Goal: Contribute content: Add original content to the website for others to see

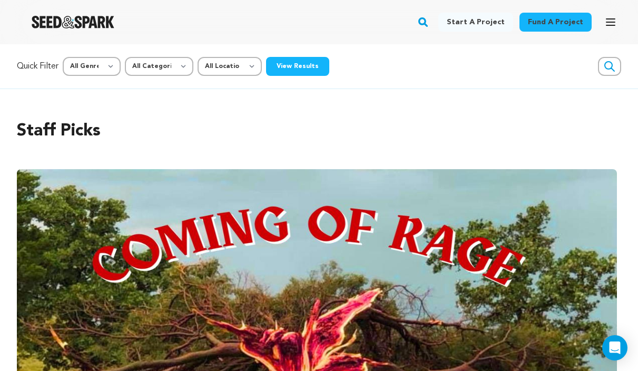
click at [478, 22] on link "Start a project" at bounding box center [475, 22] width 75 height 19
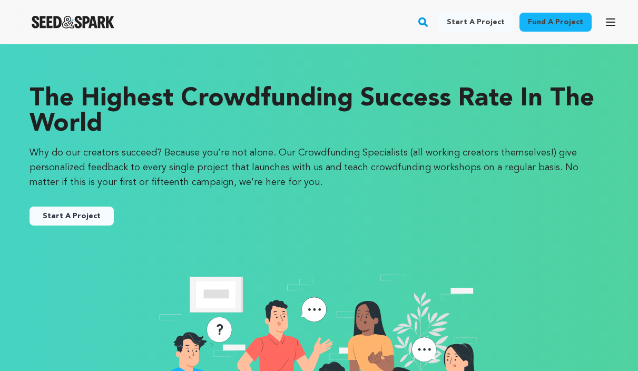
click at [610, 20] on icon "button" at bounding box center [610, 22] width 13 height 13
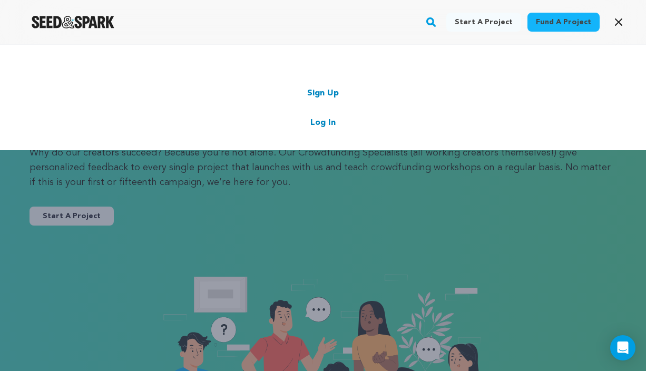
click at [325, 122] on link "Log In" at bounding box center [322, 122] width 25 height 13
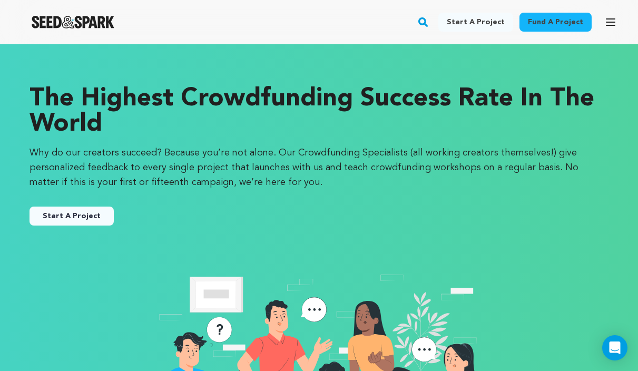
click at [607, 22] on icon "button" at bounding box center [610, 22] width 8 height 6
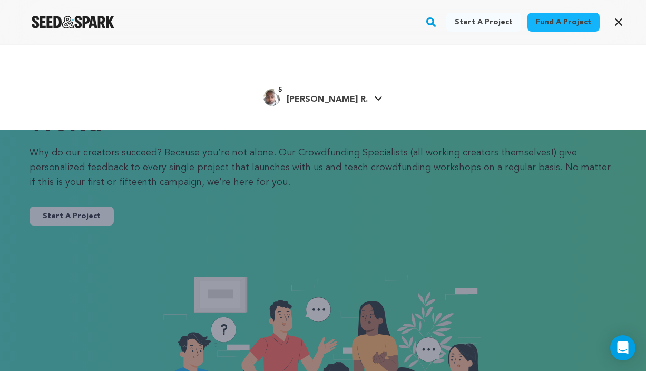
click at [374, 98] on icon at bounding box center [378, 98] width 8 height 5
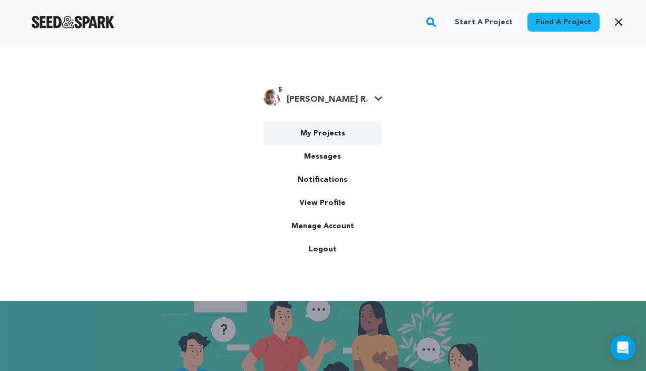
click at [329, 130] on link "My Projects" at bounding box center [322, 133] width 118 height 23
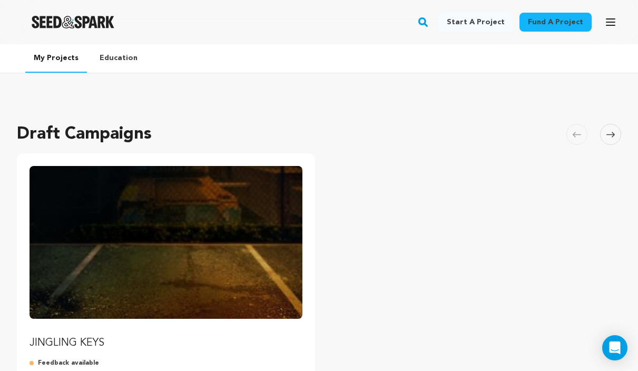
click at [160, 233] on img "Fund JINGLING KEYS" at bounding box center [165, 242] width 273 height 153
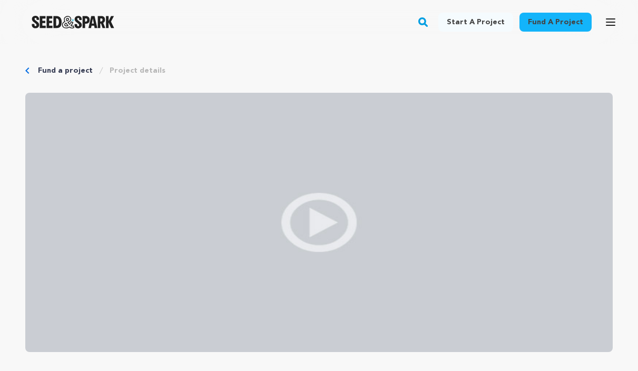
scroll to position [509, 0]
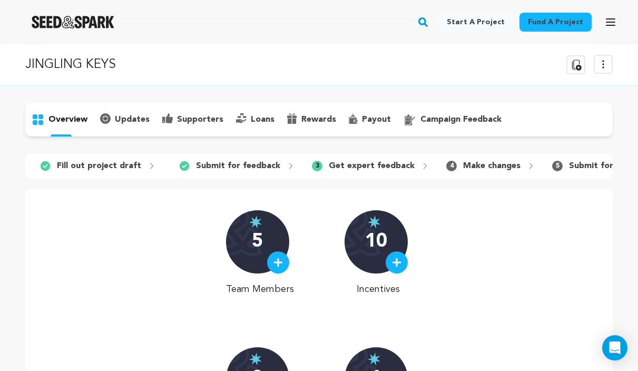
click at [444, 120] on p "campaign feedback" at bounding box center [460, 119] width 81 height 13
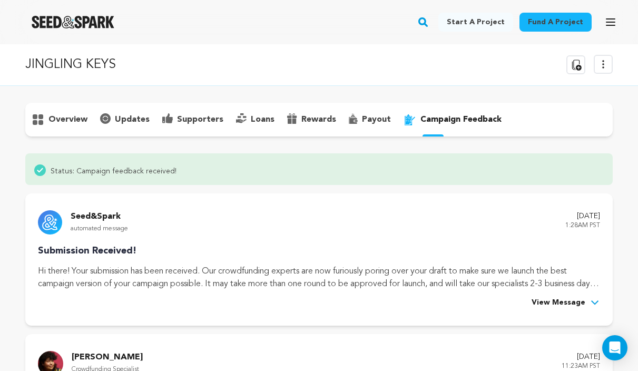
scroll to position [211, 0]
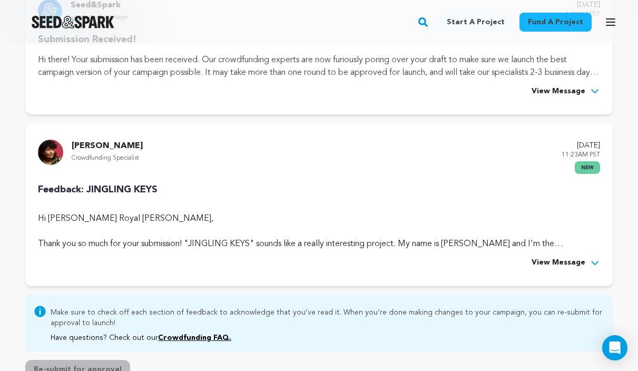
click at [569, 260] on span "View Message" at bounding box center [558, 262] width 54 height 13
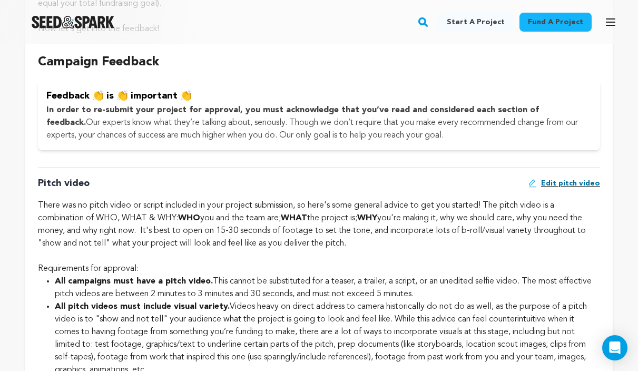
scroll to position [773, 0]
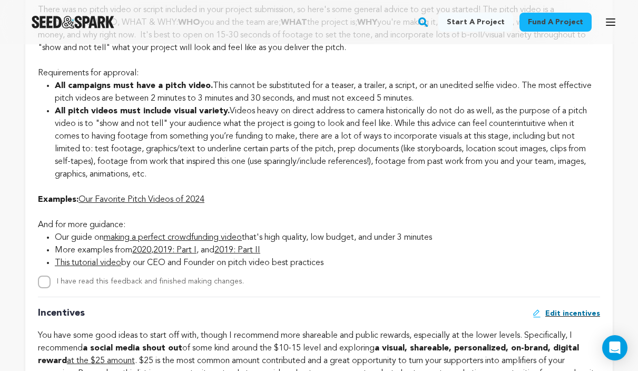
click at [46, 280] on input "I have read this feedback and finished making changes." at bounding box center [44, 281] width 13 height 13
checkbox input "true"
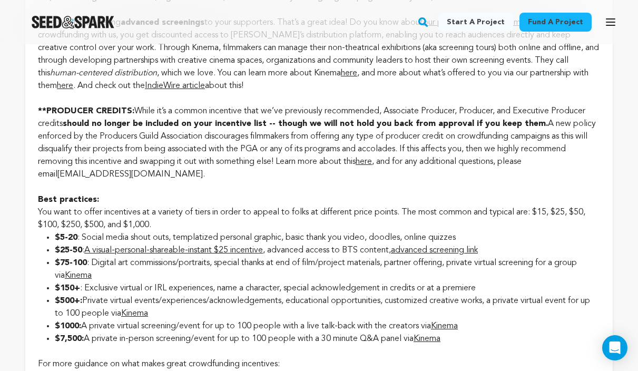
scroll to position [1326, 0]
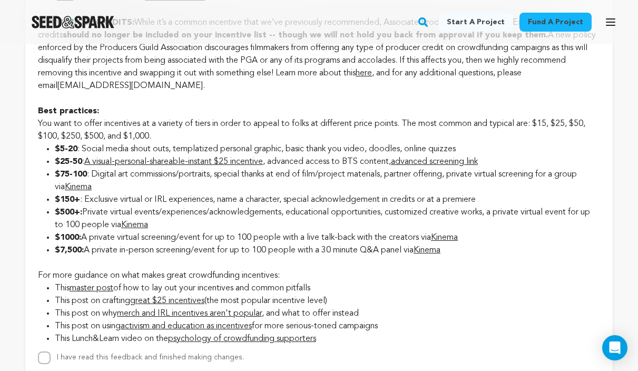
click at [42, 353] on input "I have read this feedback and finished making changes." at bounding box center [44, 357] width 13 height 13
checkbox input "true"
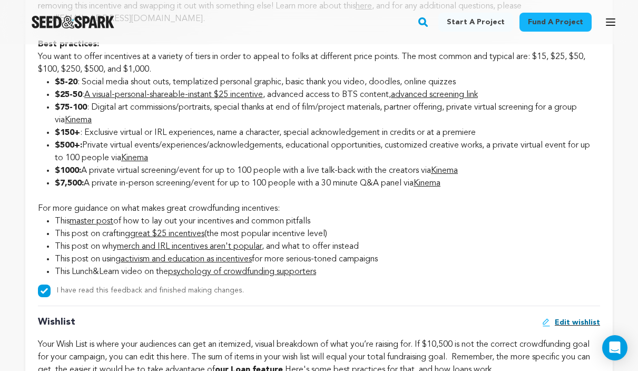
scroll to position [1483, 0]
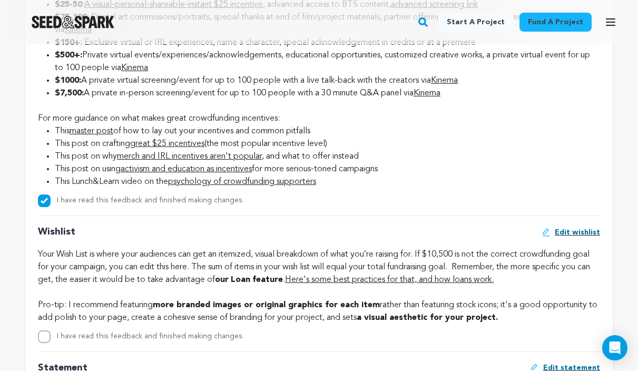
click at [44, 332] on input "I have read this feedback and finished making changes." at bounding box center [44, 336] width 13 height 13
checkbox input "true"
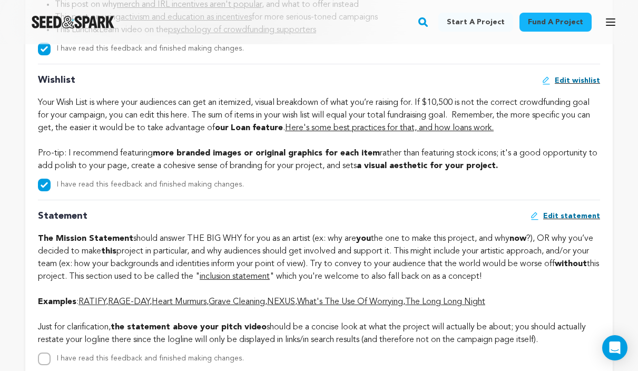
scroll to position [1738, 0]
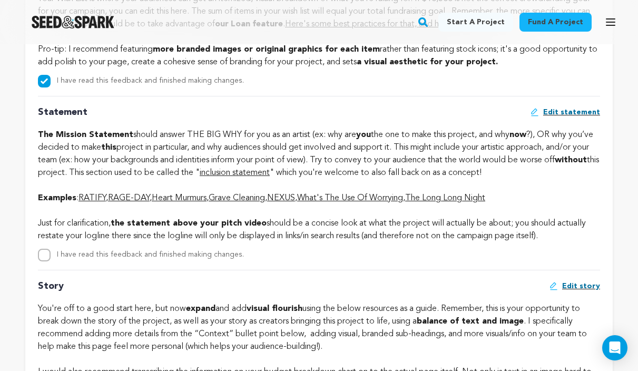
click at [453, 194] on link "The Long Long Night" at bounding box center [445, 198] width 80 height 8
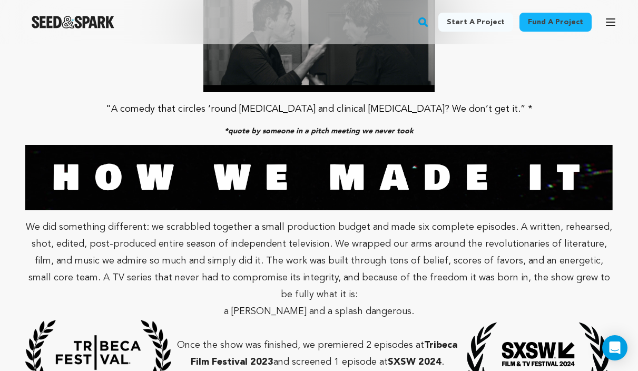
scroll to position [1489, 0]
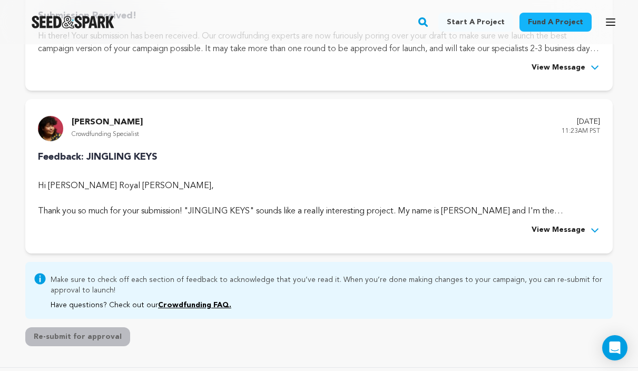
scroll to position [233, 0]
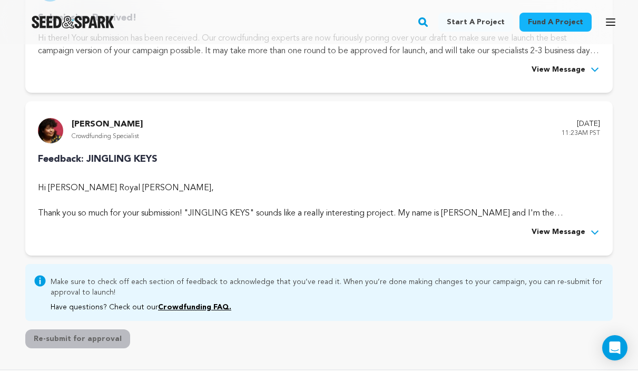
click at [585, 226] on button "View Message" at bounding box center [565, 232] width 68 height 13
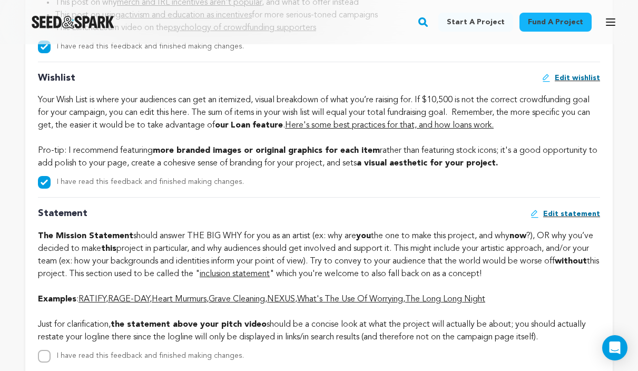
scroll to position [1722, 0]
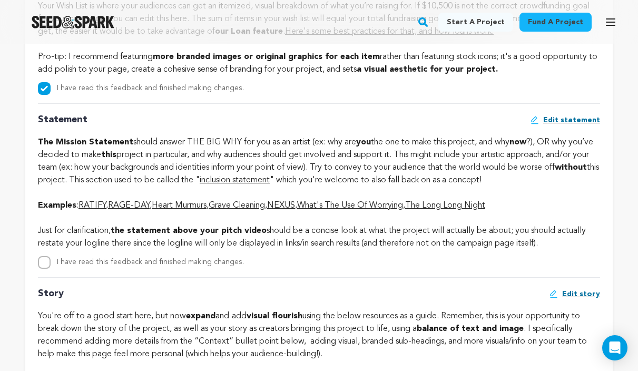
click at [42, 257] on input "I have read this feedback and finished making changes." at bounding box center [44, 262] width 13 height 13
checkbox input "true"
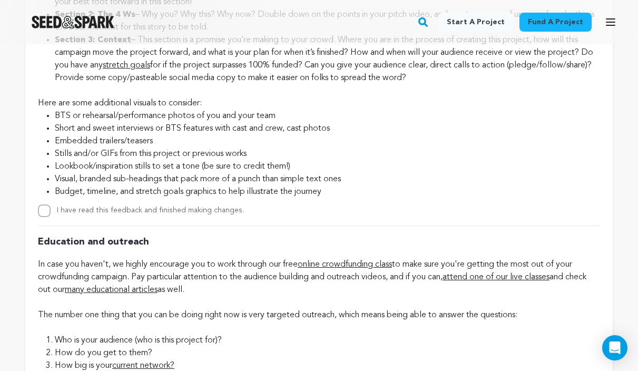
scroll to position [2249, 0]
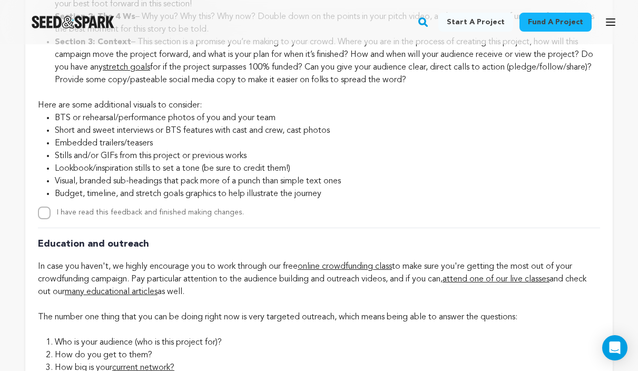
click at [44, 206] on input "I have read this feedback and finished making changes." at bounding box center [44, 212] width 13 height 13
checkbox input "true"
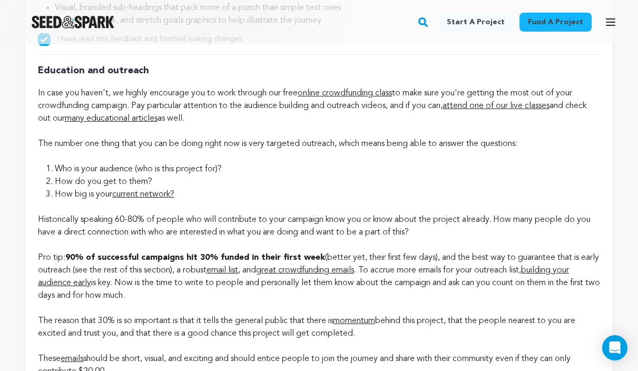
scroll to position [2531, 0]
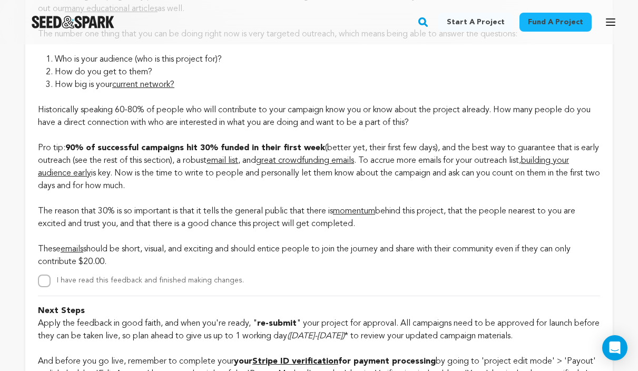
click at [42, 276] on input "I have read this feedback and finished making changes." at bounding box center [44, 280] width 13 height 13
checkbox input "true"
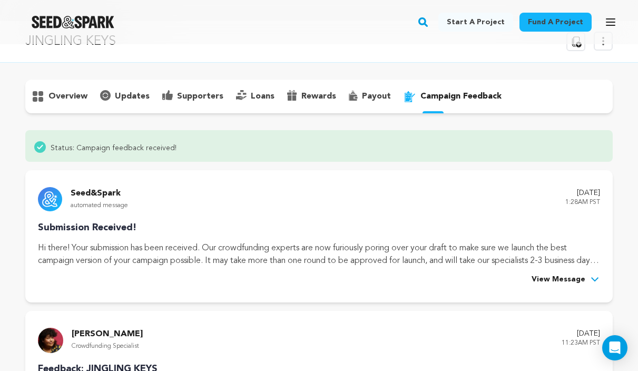
scroll to position [0, 0]
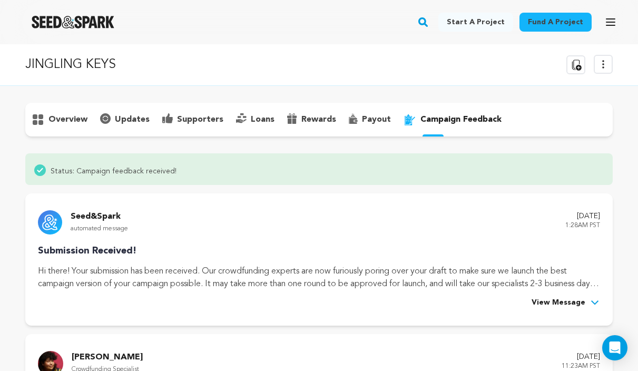
click at [128, 118] on p "updates" at bounding box center [132, 119] width 35 height 13
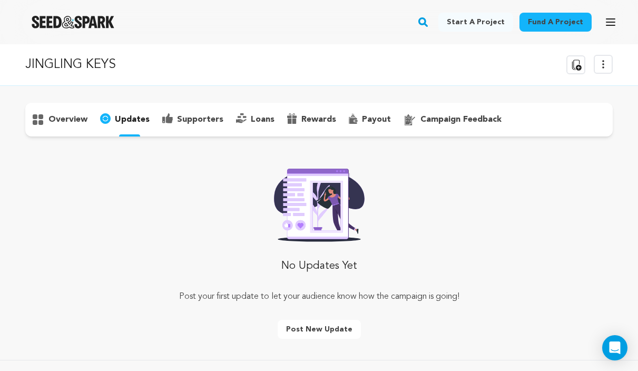
click at [204, 117] on p "supporters" at bounding box center [200, 119] width 46 height 13
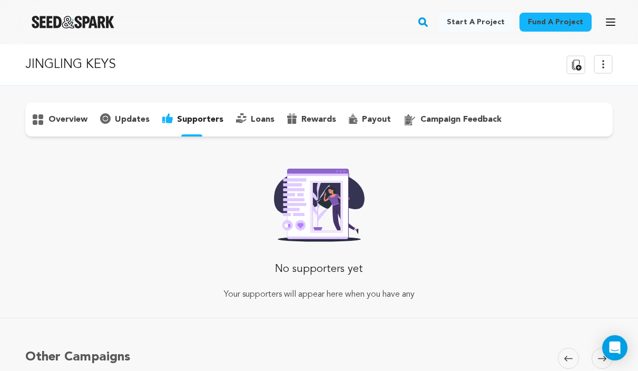
click at [39, 117] on icon at bounding box center [40, 116] width 5 height 5
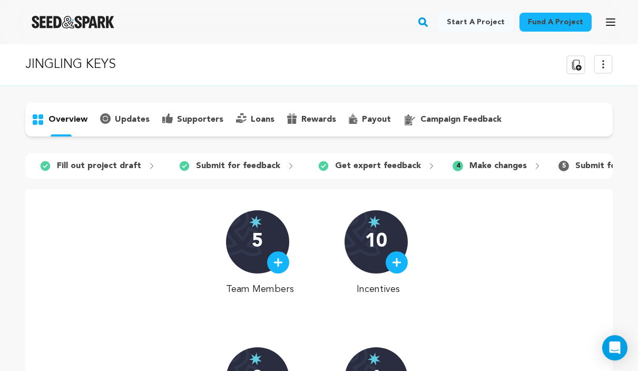
click at [392, 263] on img at bounding box center [396, 262] width 9 height 9
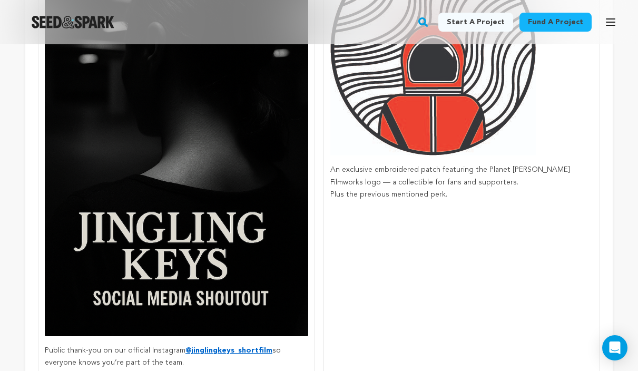
scroll to position [193, 0]
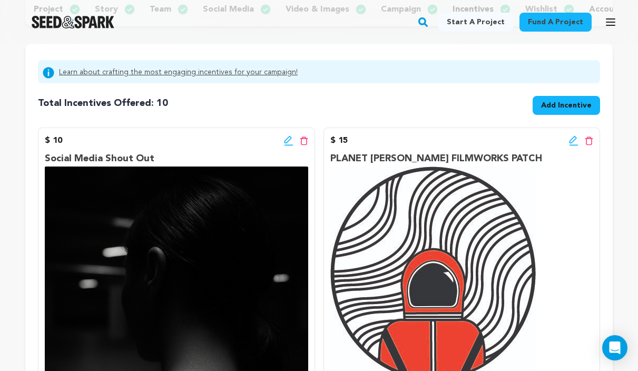
drag, startPoint x: 589, startPoint y: 146, endPoint x: 596, endPoint y: 153, distance: 10.1
click at [596, 154] on div "$ 15 Edit incentive button Delete incentive button PLANET REID FILMWORKS PATCH …" at bounding box center [461, 363] width 277 height 473
click at [588, 145] on icon at bounding box center [589, 140] width 8 height 9
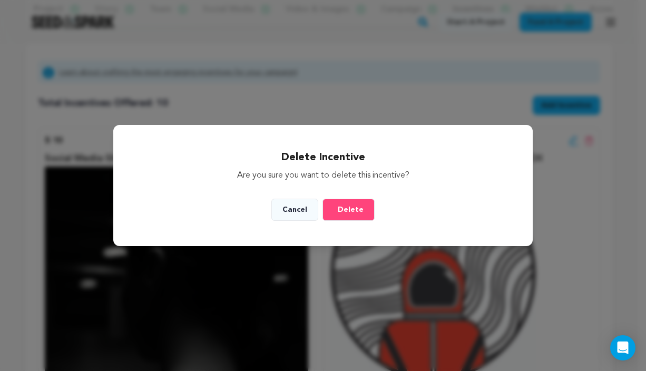
click at [350, 209] on span "Delete" at bounding box center [351, 209] width 26 height 11
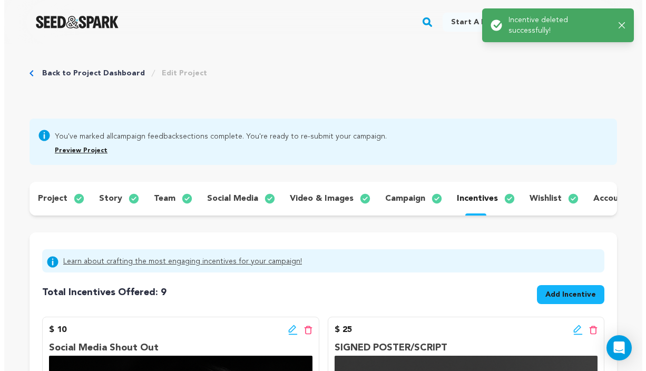
scroll to position [0, 0]
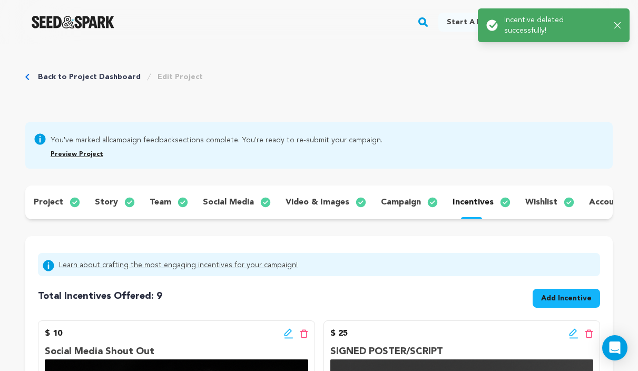
drag, startPoint x: 97, startPoint y: 339, endPoint x: 87, endPoint y: 338, distance: 9.5
click at [97, 339] on div "$ 10 Edit incentive button Delete incentive button" at bounding box center [176, 333] width 263 height 13
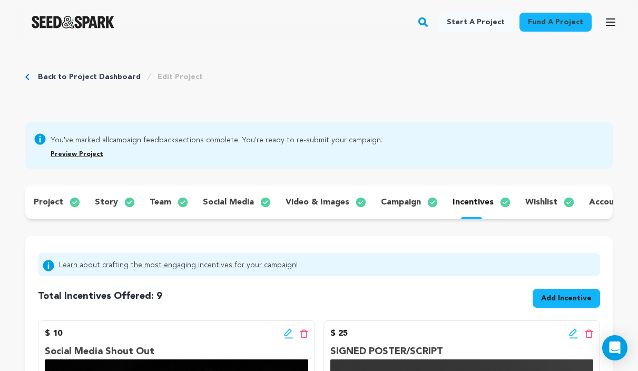
click at [289, 336] on icon at bounding box center [287, 332] width 7 height 7
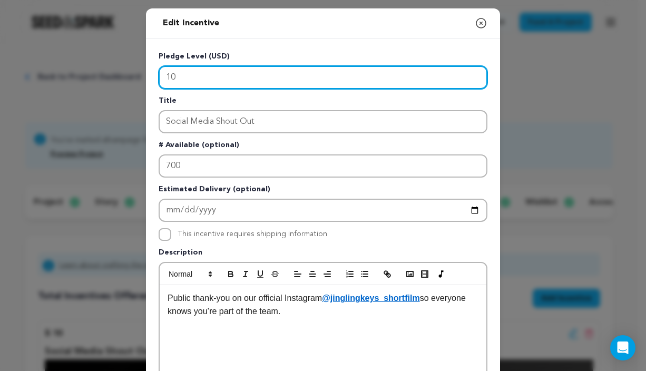
drag, startPoint x: 172, startPoint y: 80, endPoint x: 144, endPoint y: 78, distance: 28.0
click at [146, 79] on div "Pledge Level (USD) 10 Title Social Media Shout Out # Available (optional) 700 E…" at bounding box center [323, 326] width 354 height 577
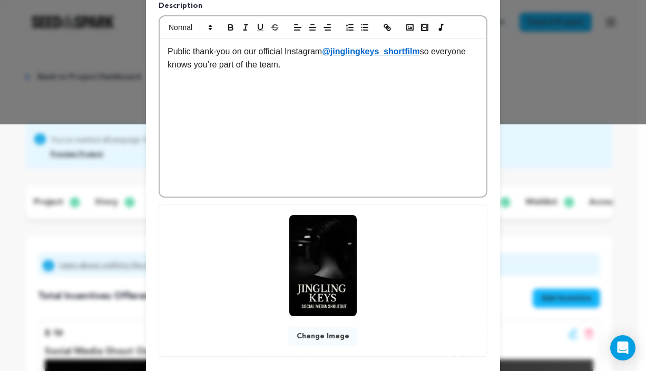
scroll to position [302, 0]
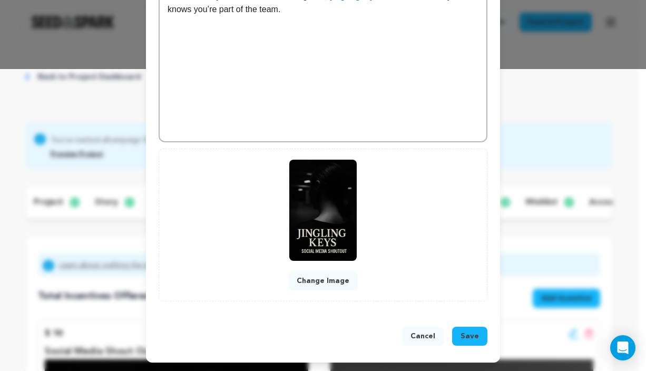
type input "25"
click at [463, 336] on span "Save" at bounding box center [469, 336] width 18 height 11
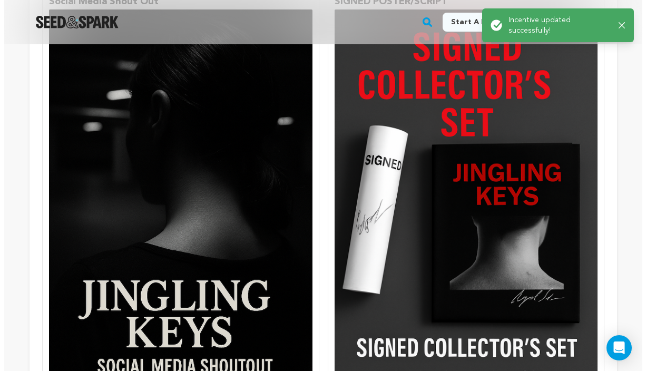
scroll to position [244, 0]
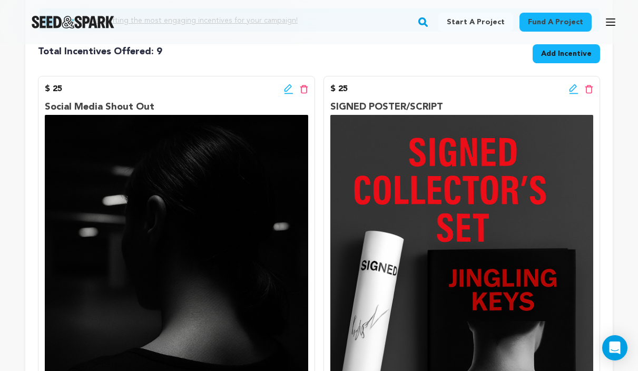
click at [573, 92] on icon at bounding box center [572, 87] width 7 height 7
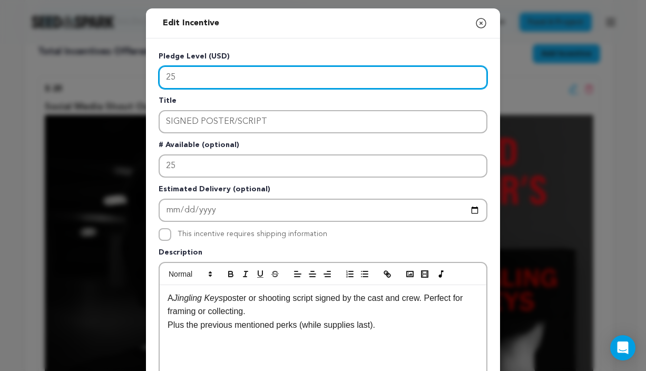
drag, startPoint x: 208, startPoint y: 80, endPoint x: 121, endPoint y: 77, distance: 86.9
click at [121, 77] on div "Edit Incentive Close modal Pledge Level (USD) 25 Title SIGNED POSTER/SCRIPT # A…" at bounding box center [323, 336] width 646 height 672
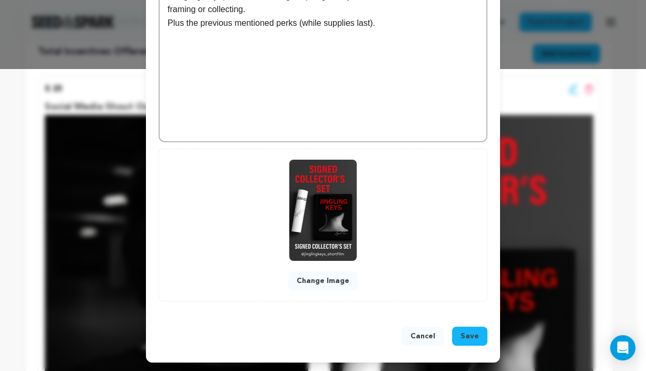
type input "50"
click at [466, 331] on span "Save" at bounding box center [469, 336] width 18 height 11
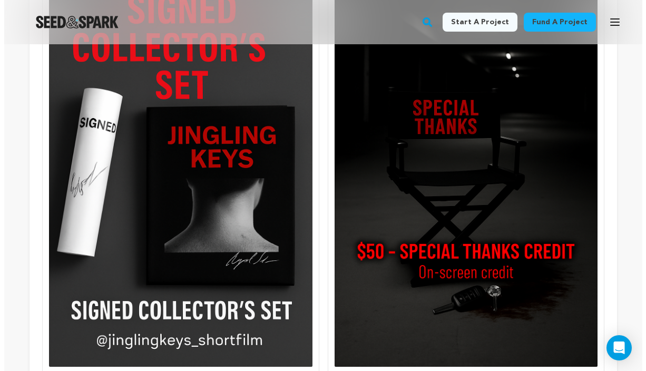
scroll to position [652, 0]
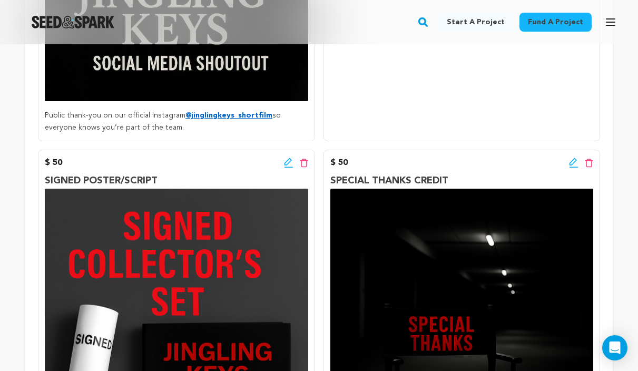
click at [574, 168] on icon at bounding box center [573, 162] width 9 height 11
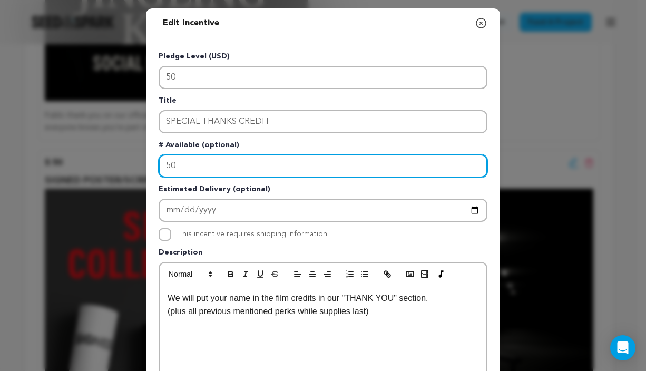
drag, startPoint x: 199, startPoint y: 168, endPoint x: 151, endPoint y: 166, distance: 47.9
click at [151, 166] on div "Pledge Level (USD) 50 Title SPECIAL THANKS CREDIT # Available (optional) 50 Est…" at bounding box center [323, 326] width 354 height 577
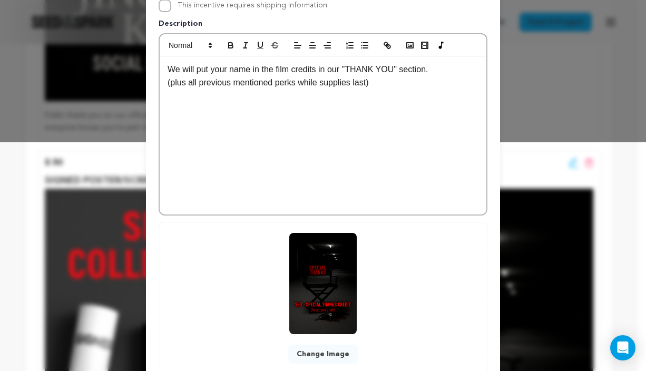
scroll to position [302, 0]
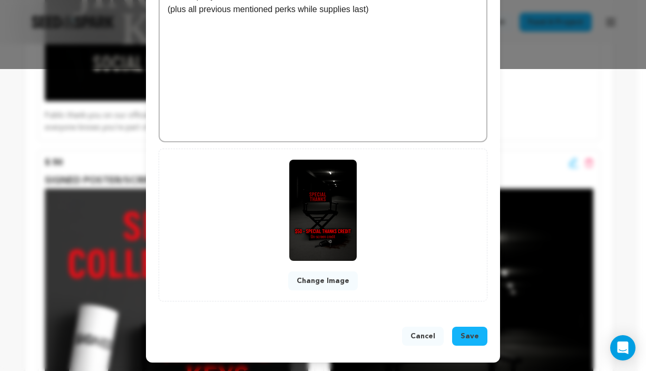
type input "75"
click at [467, 336] on span "Save" at bounding box center [469, 336] width 18 height 11
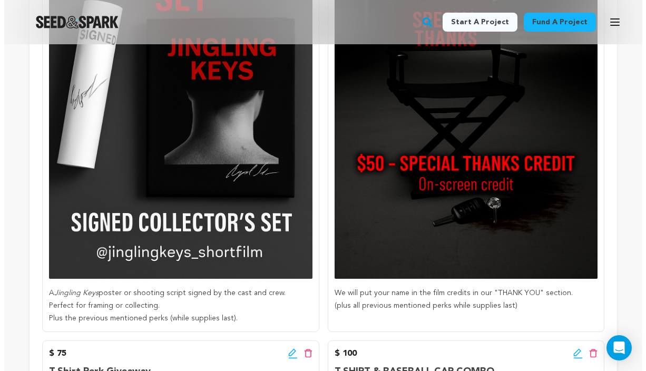
scroll to position [738, 0]
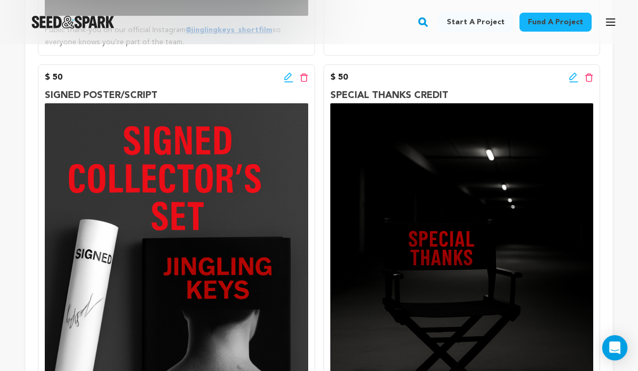
click at [571, 83] on icon at bounding box center [573, 77] width 9 height 11
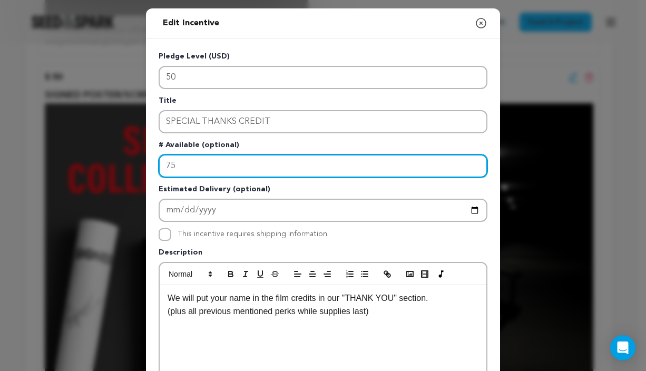
drag, startPoint x: 182, startPoint y: 161, endPoint x: 155, endPoint y: 160, distance: 26.9
click at [159, 160] on input "75" at bounding box center [323, 165] width 329 height 23
type input "1"
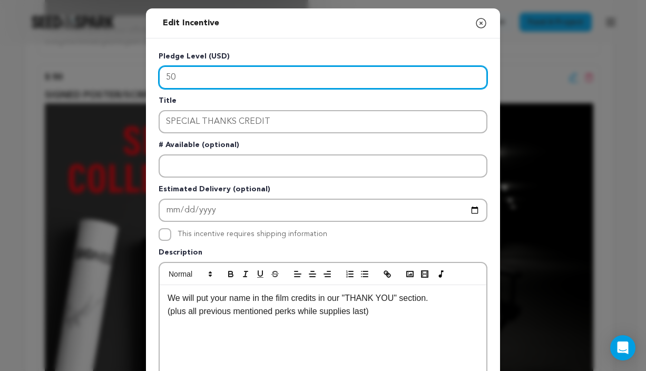
drag, startPoint x: 184, startPoint y: 75, endPoint x: 136, endPoint y: 72, distance: 48.6
click at [136, 72] on div "Edit Incentive Close modal Pledge Level (USD) 50 Title SPECIAL THANKS CREDIT # …" at bounding box center [323, 336] width 646 height 672
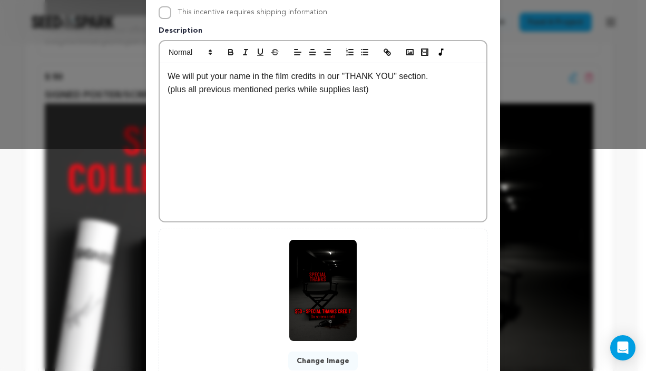
scroll to position [302, 0]
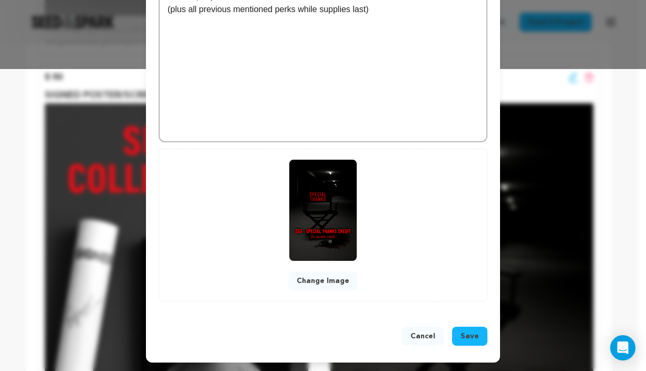
type input "125"
click at [462, 332] on span "Save" at bounding box center [469, 336] width 18 height 11
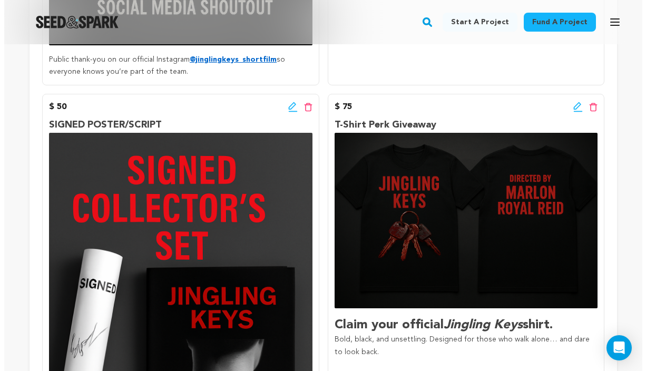
scroll to position [613, 0]
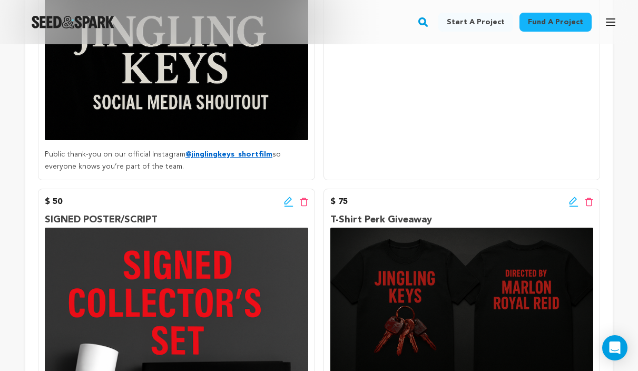
click at [570, 207] on icon at bounding box center [573, 201] width 9 height 11
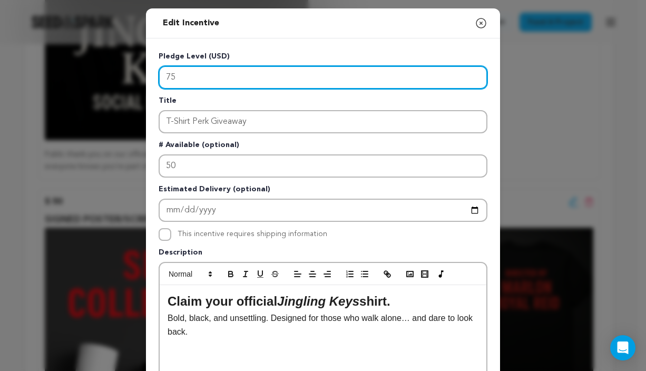
drag, startPoint x: 193, startPoint y: 73, endPoint x: 148, endPoint y: 72, distance: 45.3
click at [148, 72] on div "Pledge Level (USD) 75 Title T-Shirt Perk Giveaway # Available (optional) 50 Est…" at bounding box center [323, 326] width 354 height 577
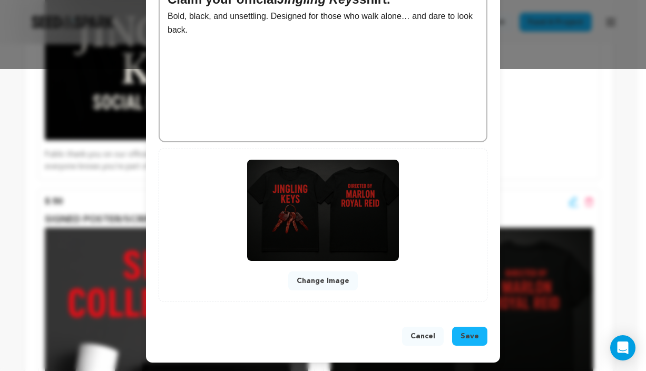
type input "50"
click at [470, 334] on span "Save" at bounding box center [469, 336] width 18 height 11
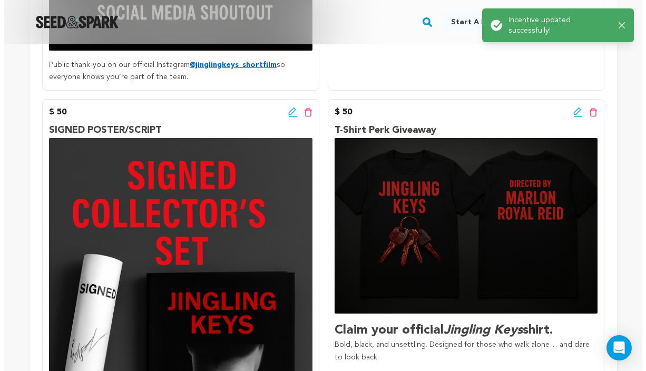
scroll to position [614, 0]
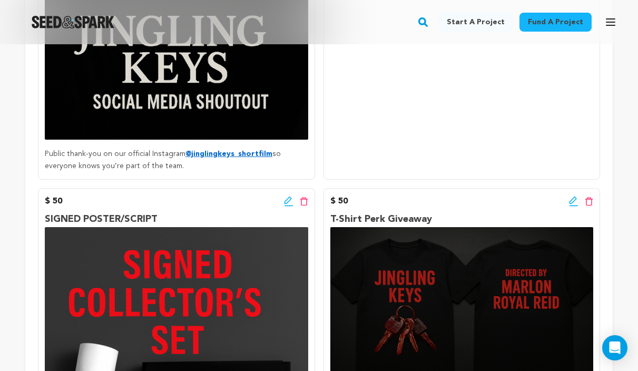
click at [287, 206] on icon at bounding box center [288, 201] width 9 height 11
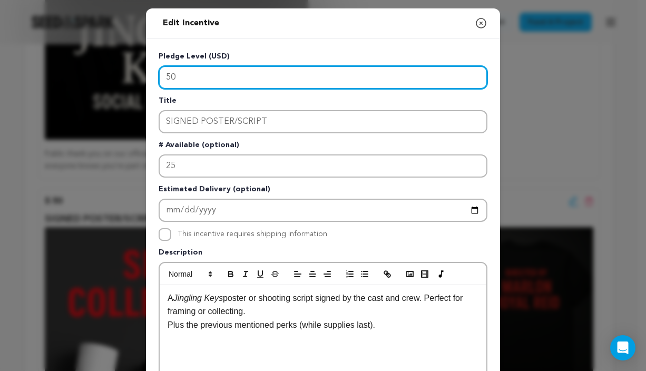
drag, startPoint x: 180, startPoint y: 81, endPoint x: 126, endPoint y: 86, distance: 54.0
click at [126, 86] on div "Edit Incentive Close modal Pledge Level (USD) 50 Title SIGNED POSTER/SCRIPT # A…" at bounding box center [323, 336] width 646 height 672
drag, startPoint x: 181, startPoint y: 73, endPoint x: 131, endPoint y: 79, distance: 49.8
click at [132, 79] on div "Edit Incentive Close modal Pledge Level (USD) 50 Title SIGNED POSTER/SCRIPT # A…" at bounding box center [323, 336] width 646 height 672
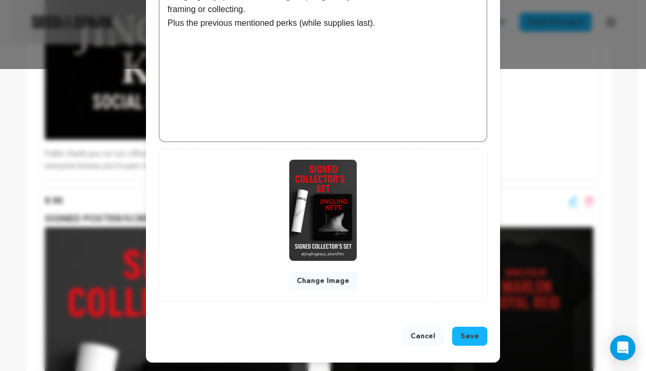
type input "75"
click at [467, 335] on span "Save" at bounding box center [469, 336] width 18 height 11
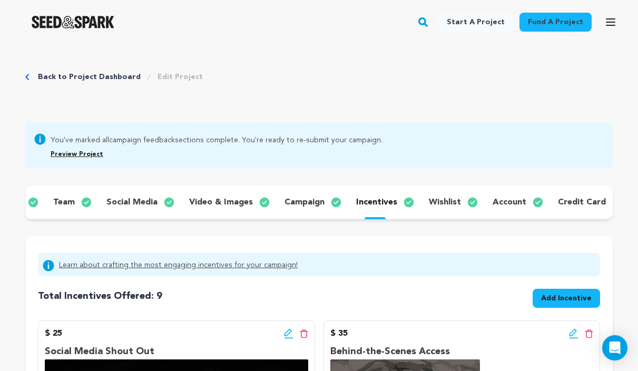
scroll to position [102, 0]
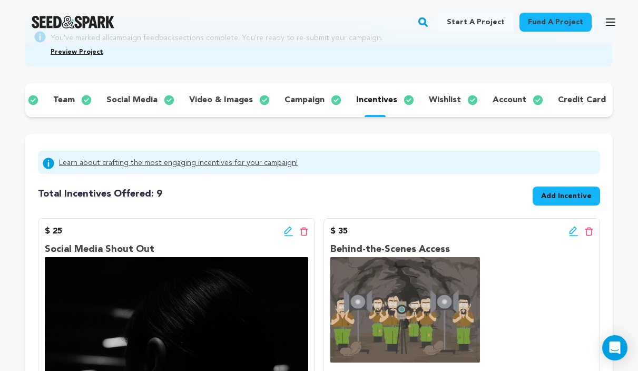
click at [438, 111] on div "project story team social media video & images campaign incentives wishlist acc…" at bounding box center [318, 100] width 587 height 34
click at [434, 103] on p "wishlist" at bounding box center [445, 100] width 32 height 13
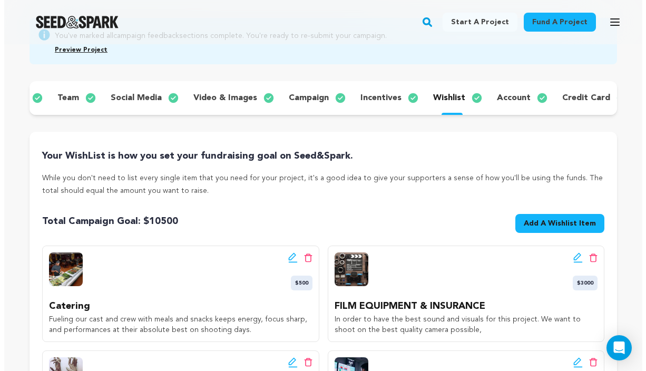
scroll to position [213, 0]
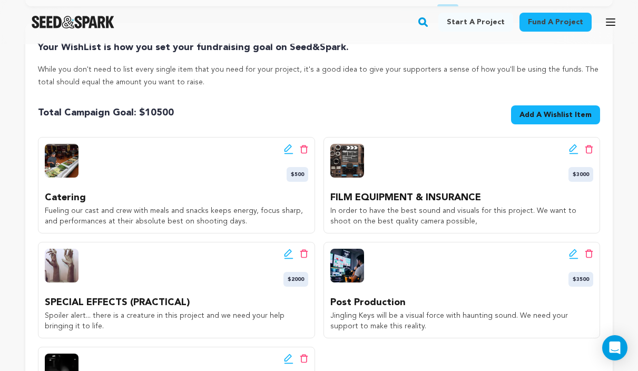
click at [289, 154] on icon at bounding box center [288, 149] width 9 height 11
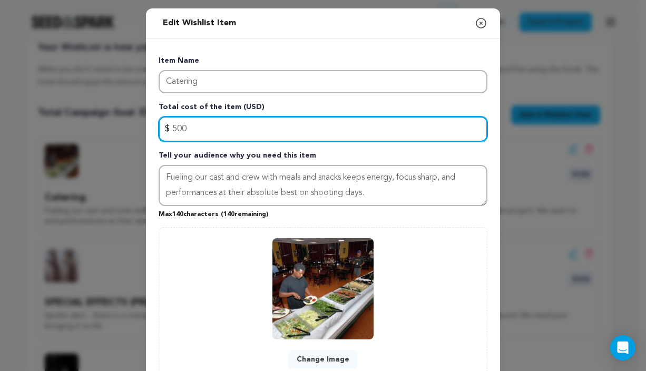
drag, startPoint x: 206, startPoint y: 128, endPoint x: 169, endPoint y: 124, distance: 37.7
click at [169, 124] on input "500" at bounding box center [323, 128] width 329 height 25
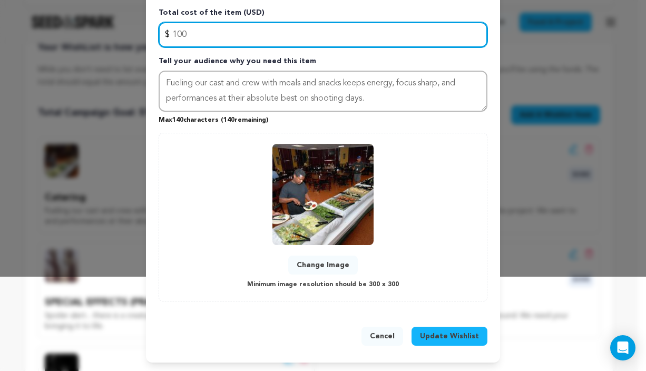
type input "100"
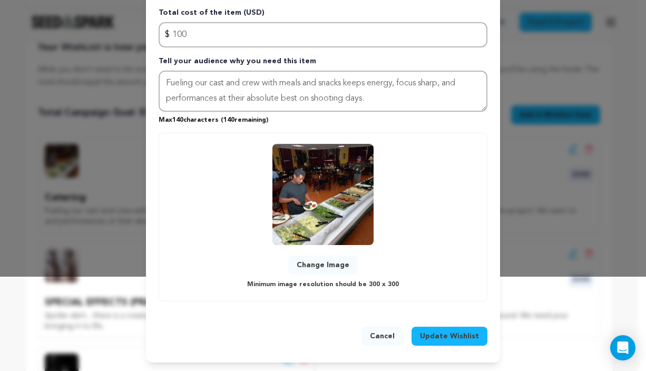
click at [448, 337] on span "Update Wishlist" at bounding box center [449, 336] width 59 height 11
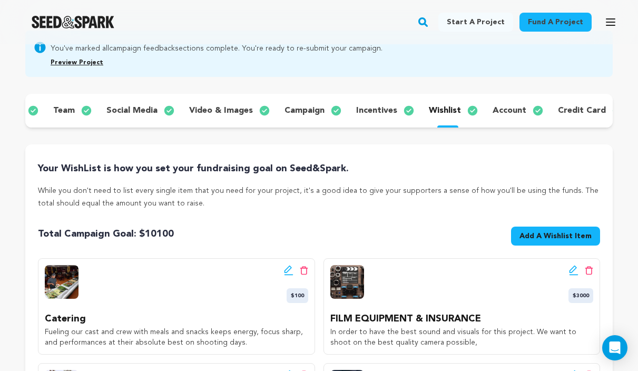
scroll to position [190, 0]
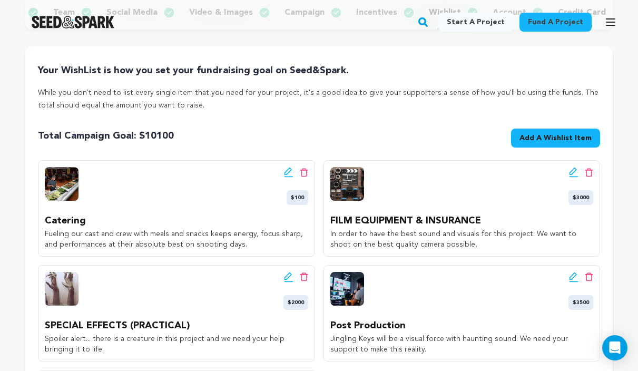
click at [572, 175] on icon at bounding box center [572, 170] width 7 height 7
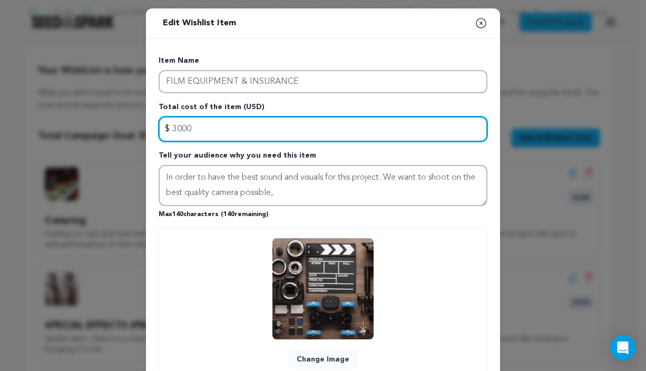
drag, startPoint x: 204, startPoint y: 132, endPoint x: 170, endPoint y: 127, distance: 34.6
click at [170, 127] on input "3000" at bounding box center [323, 128] width 329 height 25
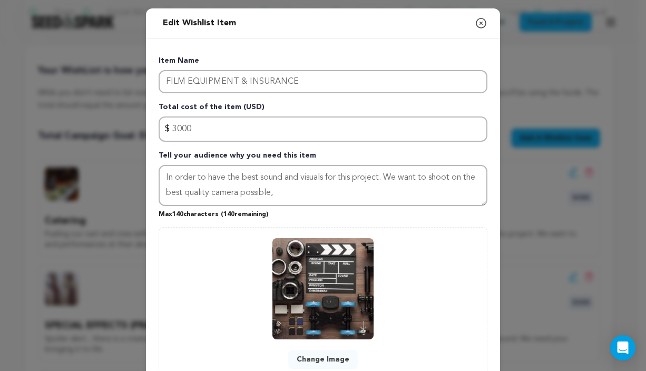
click at [474, 24] on icon "button" at bounding box center [480, 23] width 13 height 13
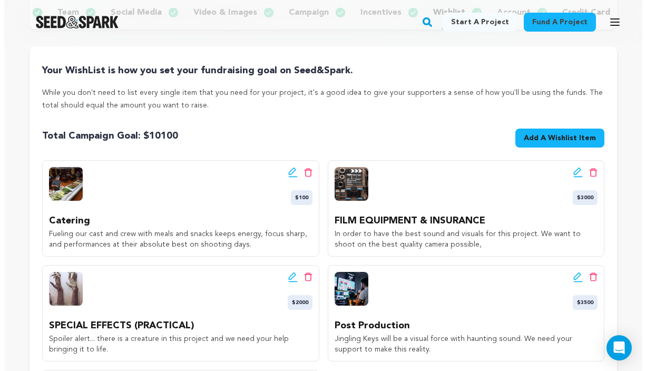
scroll to position [283, 0]
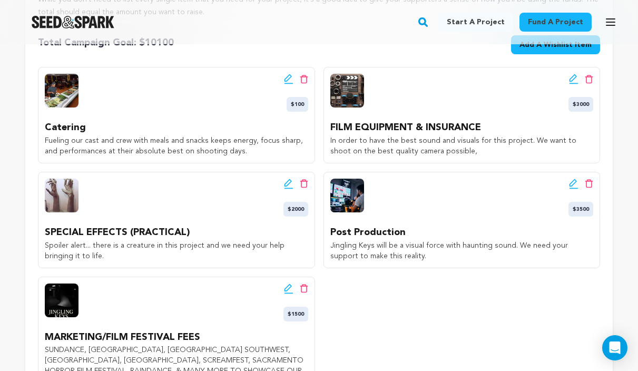
click at [289, 186] on icon at bounding box center [287, 182] width 7 height 7
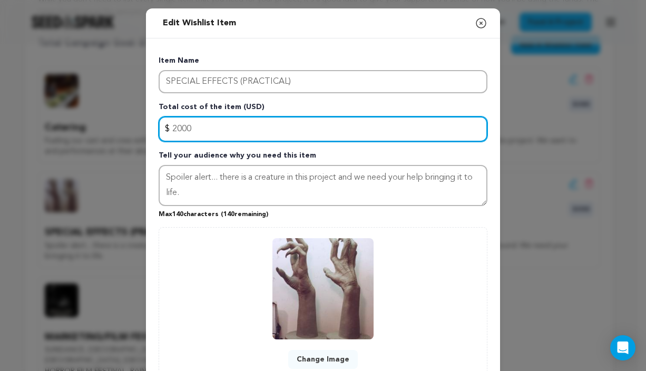
click at [196, 129] on input "2000" at bounding box center [323, 128] width 329 height 25
click at [195, 128] on input "2000" at bounding box center [323, 128] width 329 height 25
drag, startPoint x: 196, startPoint y: 127, endPoint x: 164, endPoint y: 125, distance: 32.7
click at [164, 126] on div "$ Amount 2000" at bounding box center [323, 128] width 329 height 25
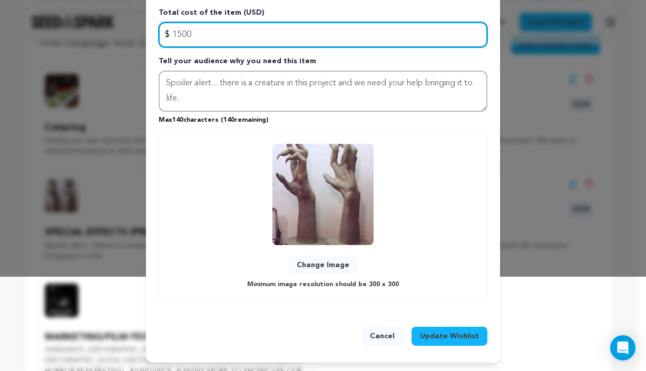
type input "1500"
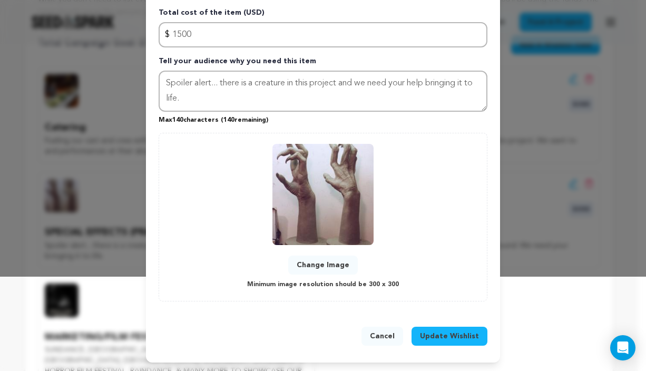
click at [459, 331] on span "Update Wishlist" at bounding box center [449, 336] width 59 height 11
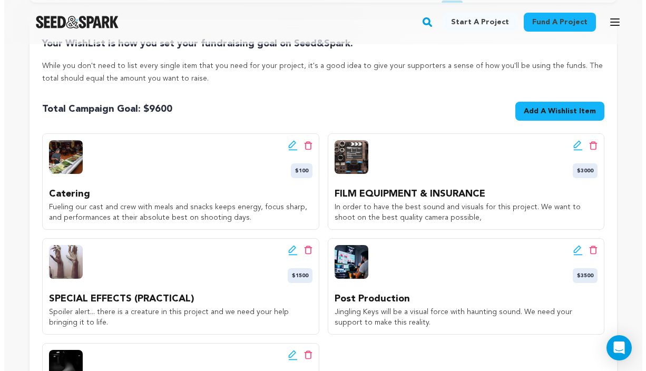
scroll to position [322, 0]
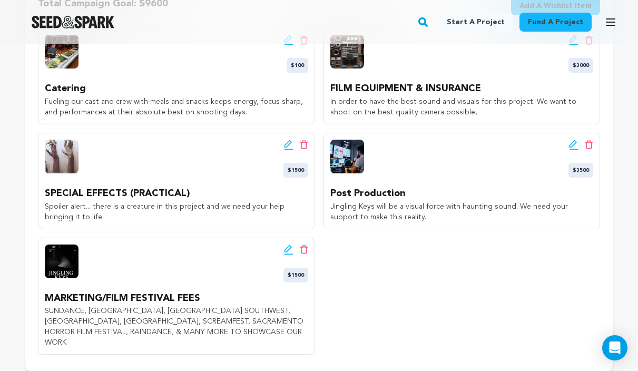
click at [288, 252] on icon at bounding box center [287, 247] width 7 height 7
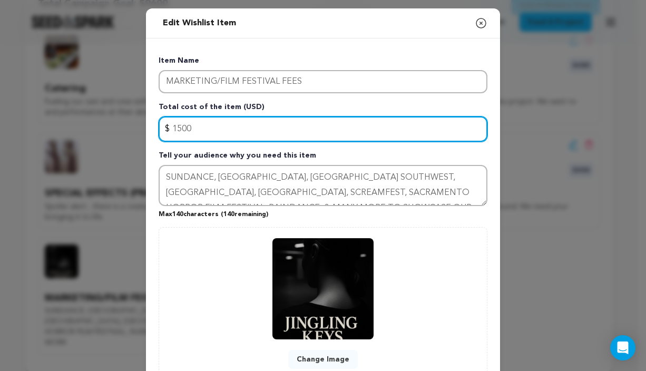
click at [193, 130] on input "1500" at bounding box center [323, 128] width 329 height 25
type input "1"
type input "6"
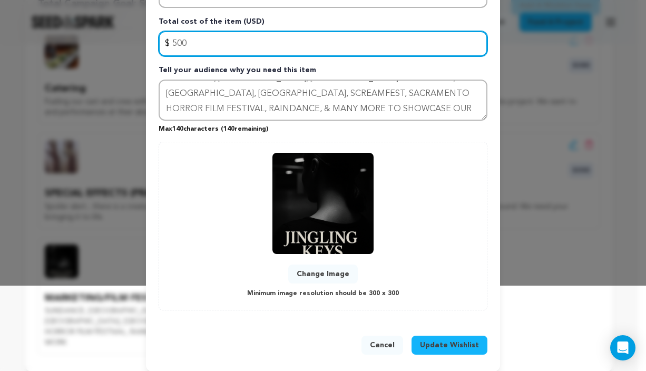
type input "500"
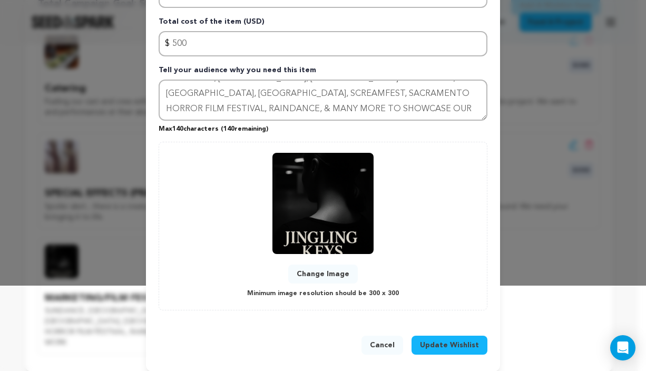
click at [435, 345] on span "Update Wishlist" at bounding box center [449, 345] width 59 height 11
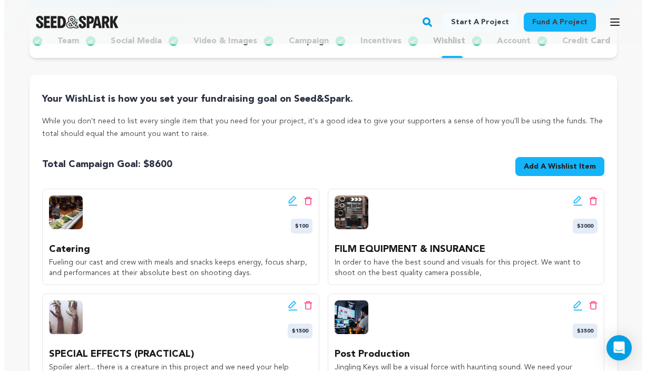
scroll to position [262, 0]
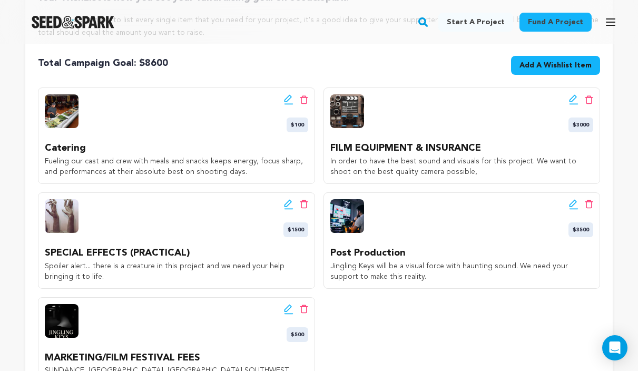
click at [573, 102] on icon at bounding box center [572, 98] width 7 height 7
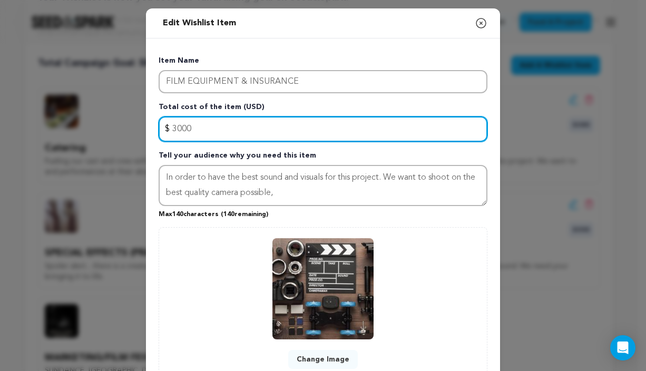
drag, startPoint x: 231, startPoint y: 128, endPoint x: 170, endPoint y: 127, distance: 61.1
click at [170, 127] on input "3000" at bounding box center [323, 128] width 329 height 25
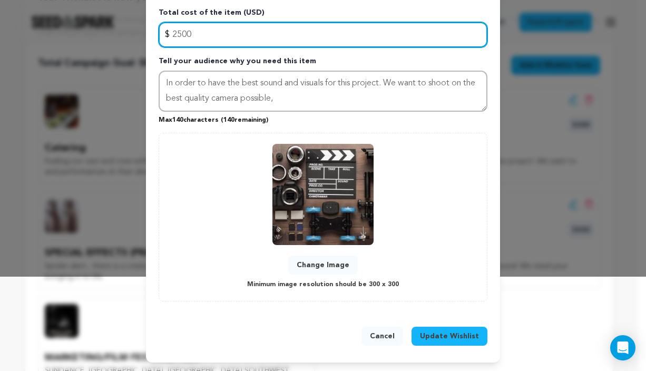
type input "2500"
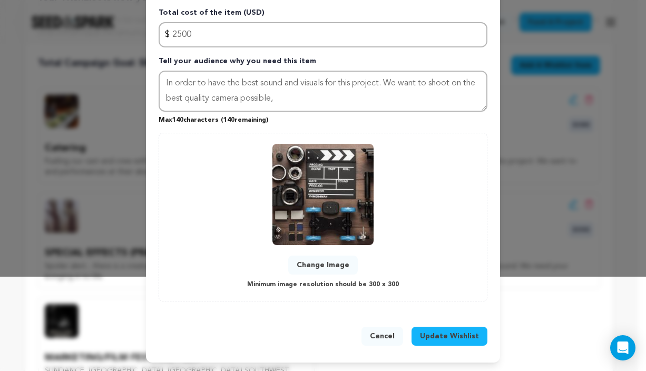
click at [443, 336] on span "Update Wishlist" at bounding box center [449, 336] width 59 height 11
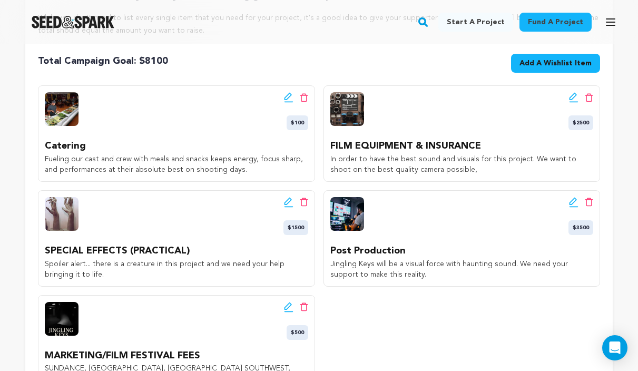
scroll to position [169, 0]
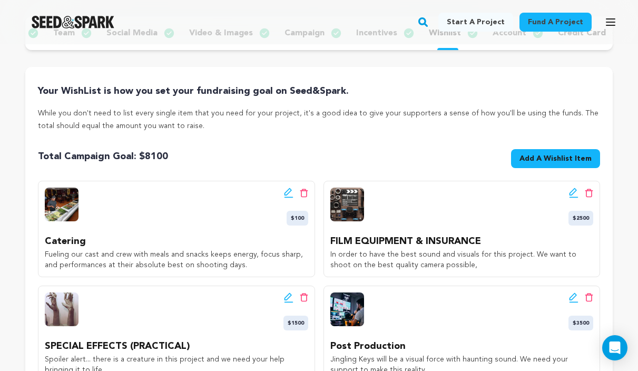
drag, startPoint x: 441, startPoint y: 47, endPoint x: 452, endPoint y: 47, distance: 11.1
click at [452, 47] on div "project story team social media video & images campaign incentives wishlist acc…" at bounding box center [318, 33] width 587 height 34
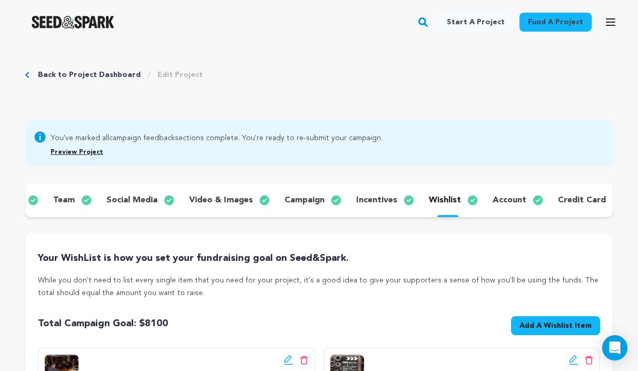
drag, startPoint x: 445, startPoint y: 215, endPoint x: 472, endPoint y: 216, distance: 27.4
click at [472, 216] on div "project story team social media video & images campaign incentives wishlist acc…" at bounding box center [318, 200] width 587 height 34
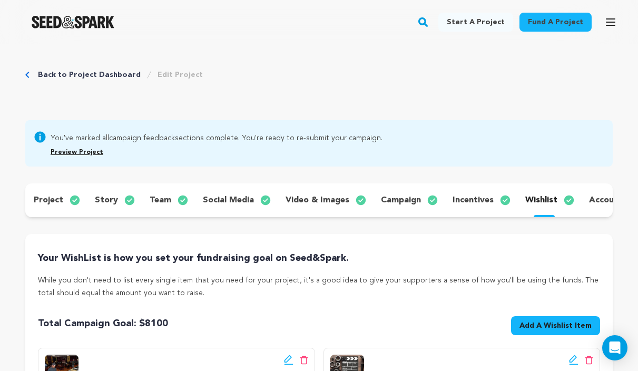
scroll to position [0, 104]
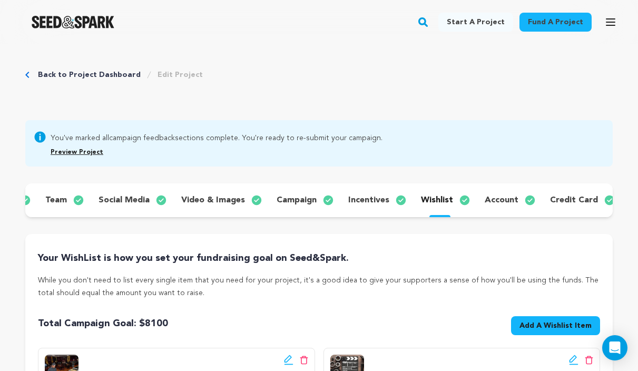
click at [488, 199] on p "account" at bounding box center [501, 200] width 34 height 13
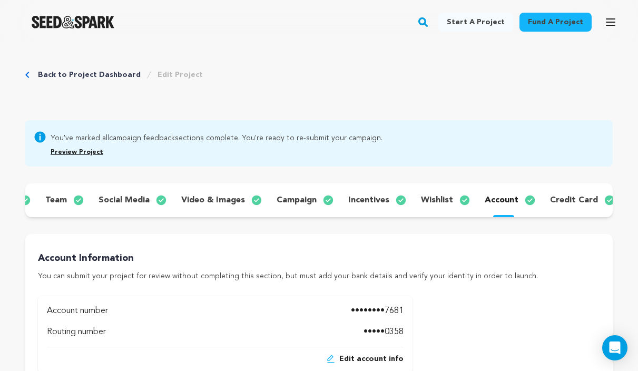
click at [560, 201] on p "credit card" at bounding box center [574, 200] width 48 height 13
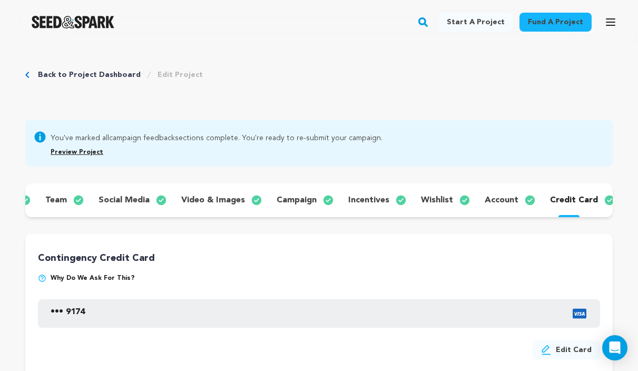
click at [424, 199] on p "wishlist" at bounding box center [437, 200] width 32 height 13
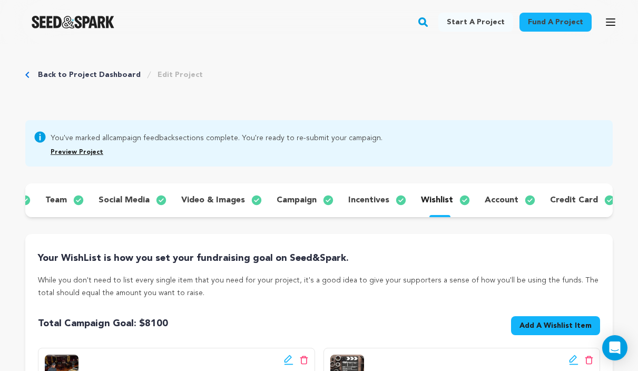
click at [424, 214] on div "project story team social media video & images campaign incentives wishlist acc…" at bounding box center [318, 200] width 587 height 34
click at [431, 213] on div "project story team social media video & images campaign incentives wishlist acc…" at bounding box center [318, 200] width 587 height 34
click at [428, 214] on div "project story team social media video & images campaign incentives wishlist acc…" at bounding box center [318, 200] width 587 height 34
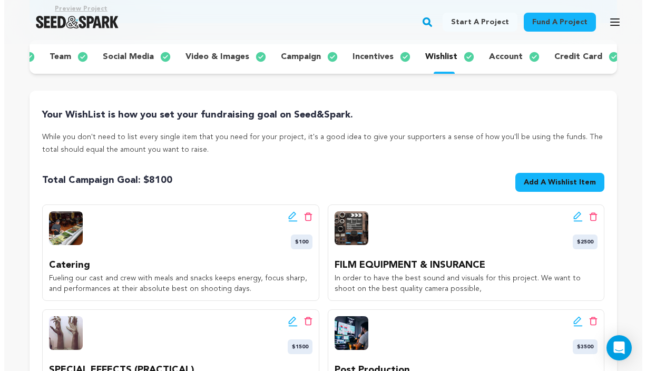
scroll to position [253, 0]
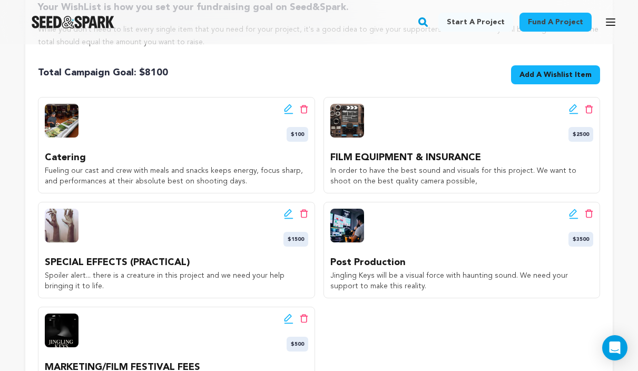
click at [573, 219] on icon at bounding box center [573, 214] width 9 height 11
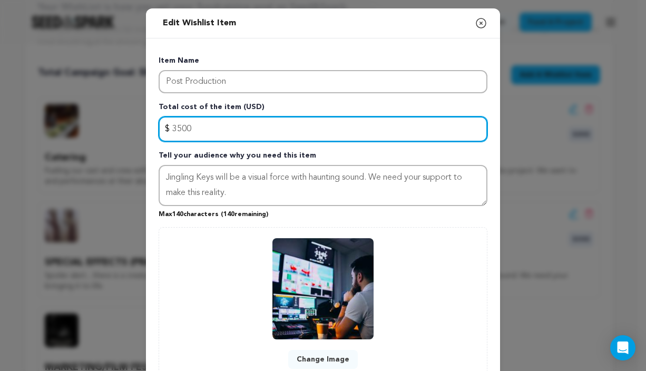
click at [173, 126] on input "3500" at bounding box center [323, 128] width 329 height 25
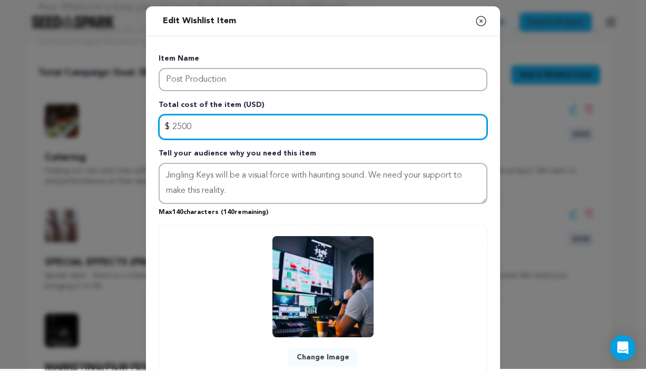
scroll to position [94, 0]
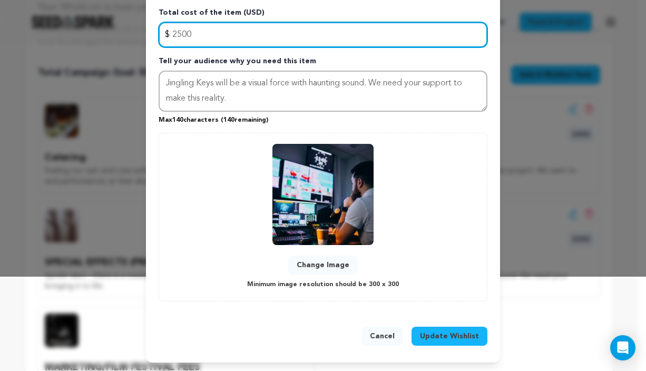
type input "2500"
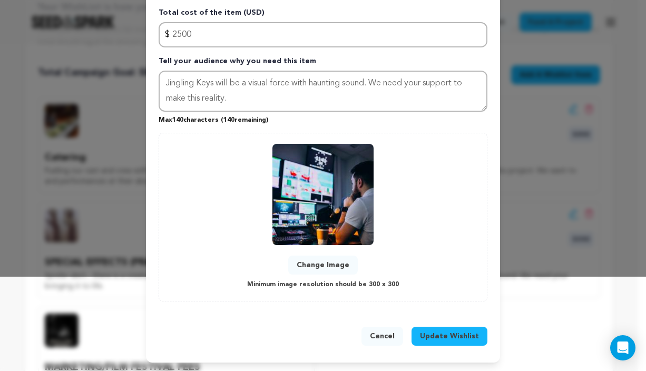
click at [440, 332] on span "Update Wishlist" at bounding box center [449, 336] width 59 height 11
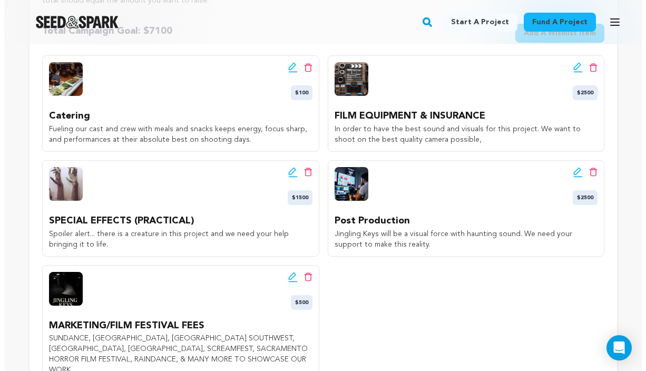
scroll to position [198, 0]
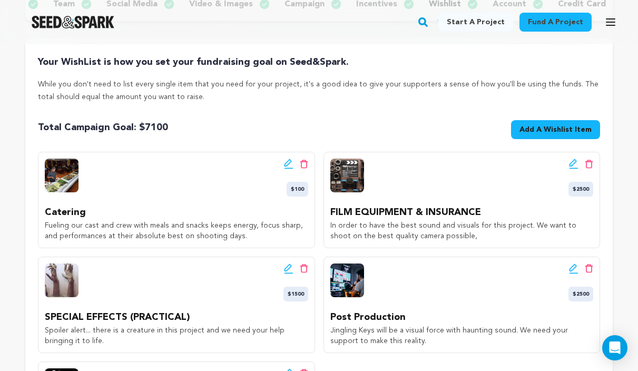
click at [290, 274] on icon at bounding box center [288, 268] width 9 height 11
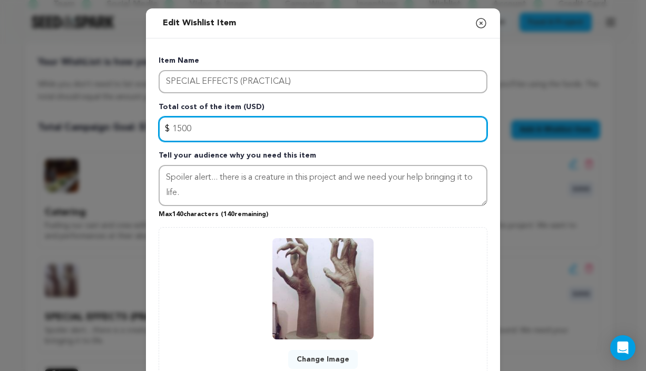
click at [175, 127] on input "1500" at bounding box center [323, 128] width 329 height 25
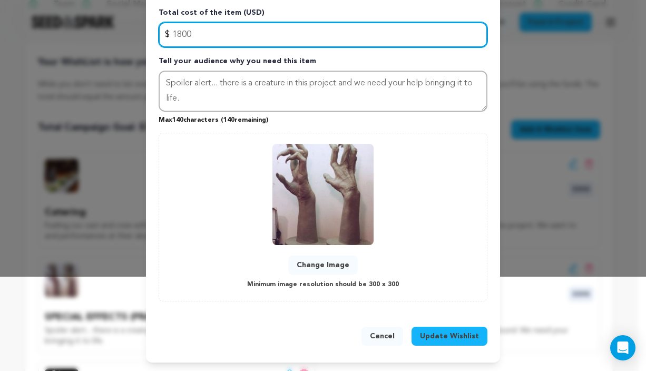
type input "1800"
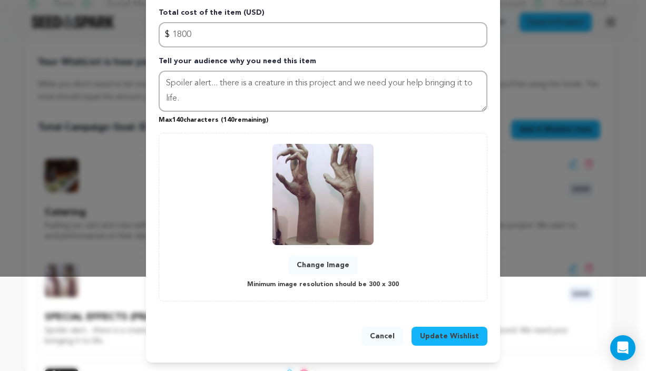
click at [436, 339] on span "Update Wishlist" at bounding box center [449, 336] width 59 height 11
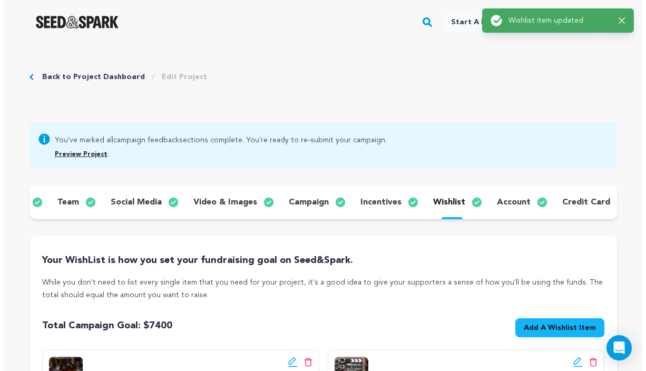
scroll to position [385, 0]
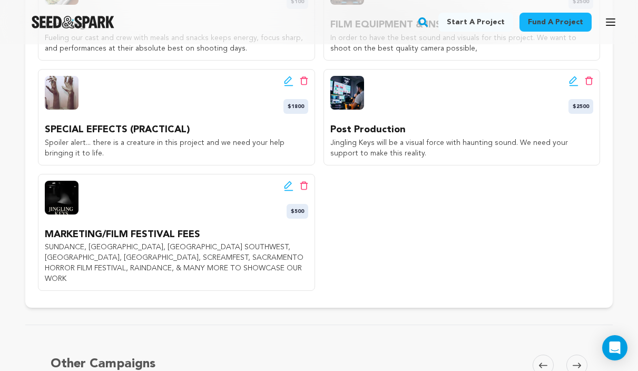
click at [285, 86] on icon at bounding box center [288, 81] width 9 height 11
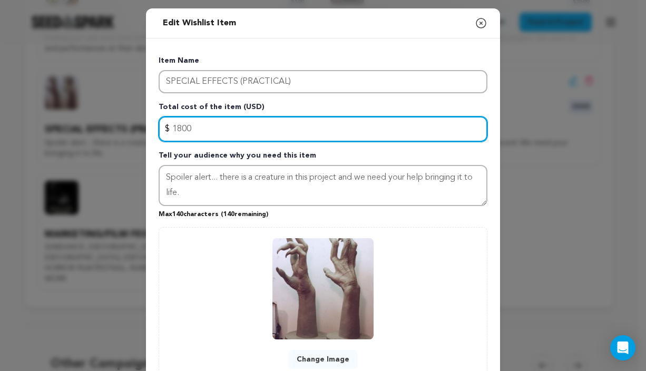
click at [176, 128] on input "1800" at bounding box center [323, 128] width 329 height 25
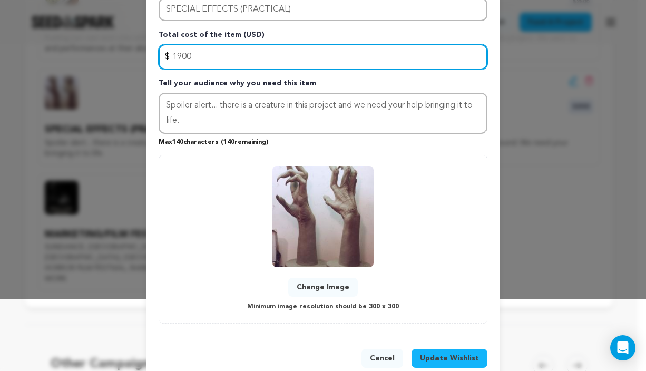
type input "1900"
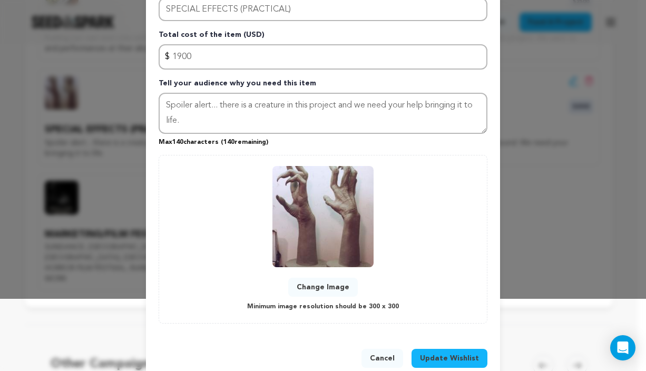
click at [441, 359] on span "Update Wishlist" at bounding box center [449, 358] width 59 height 11
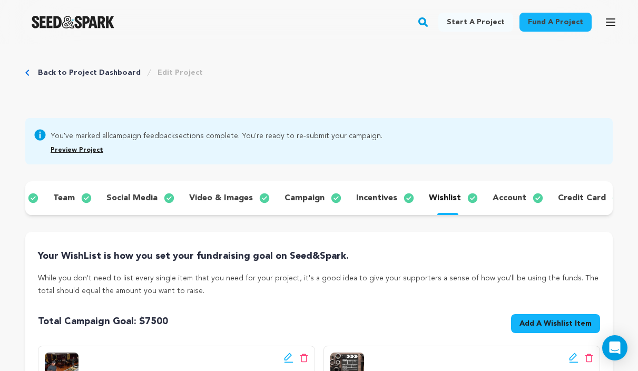
scroll to position [11, 0]
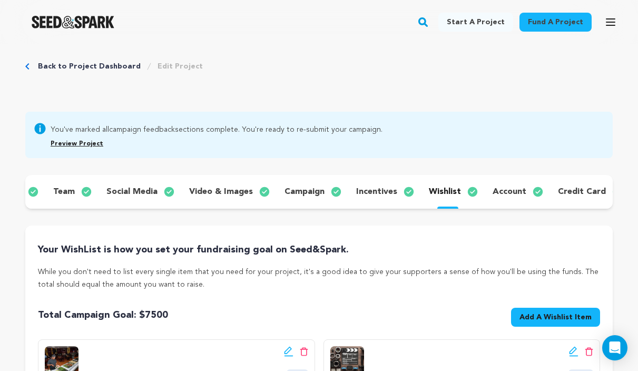
click at [54, 192] on p "team" at bounding box center [64, 191] width 22 height 13
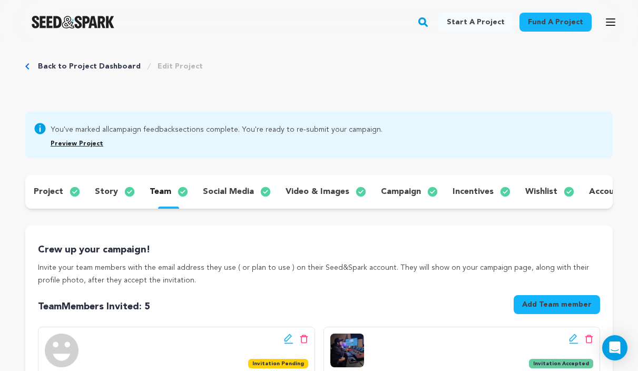
click at [45, 191] on p "project" at bounding box center [48, 191] width 29 height 13
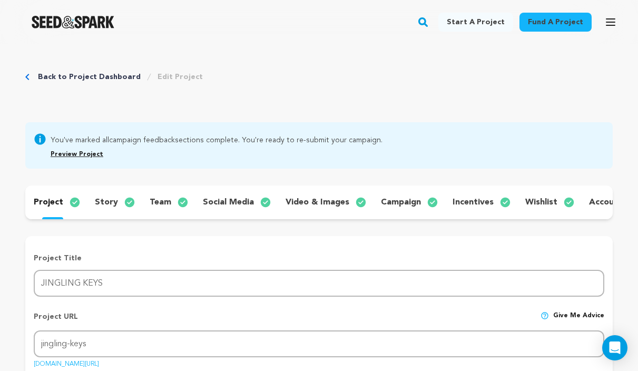
click at [100, 199] on p "story" at bounding box center [106, 202] width 23 height 13
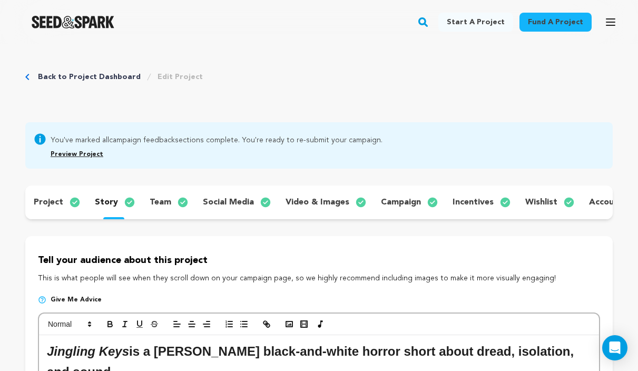
scroll to position [210, 0]
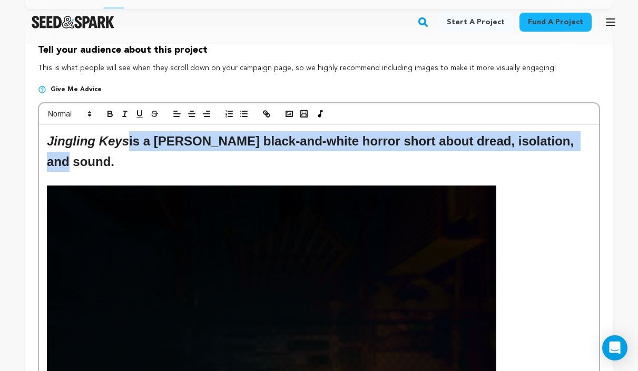
drag, startPoint x: 131, startPoint y: 148, endPoint x: 549, endPoint y: 153, distance: 418.1
click at [557, 152] on h2 "Jingling Keys is a stark black-and-white horror short about dread, isolation, a…" at bounding box center [319, 151] width 544 height 41
click at [106, 118] on icon "button" at bounding box center [109, 113] width 9 height 9
click at [107, 118] on icon "button" at bounding box center [109, 113] width 9 height 9
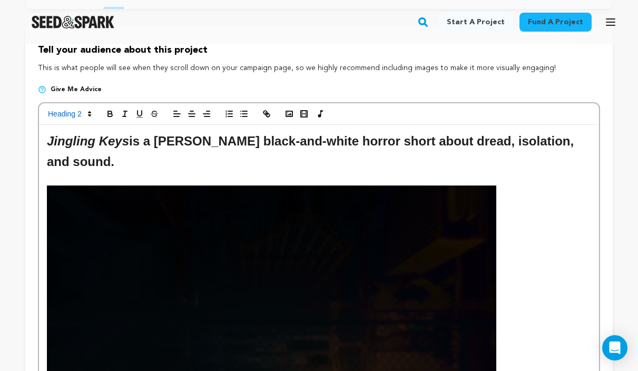
click at [117, 172] on p at bounding box center [319, 179] width 544 height 14
drag, startPoint x: 132, startPoint y: 148, endPoint x: 137, endPoint y: 149, distance: 5.8
click at [132, 148] on h2 "Jingling Keys is a stark black-and-white horror short about dread, isolation, a…" at bounding box center [319, 151] width 544 height 41
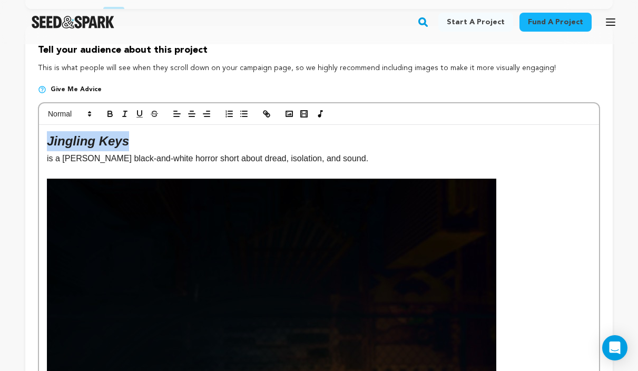
drag, startPoint x: 141, startPoint y: 145, endPoint x: 44, endPoint y: 146, distance: 96.9
click at [91, 118] on icon at bounding box center [89, 113] width 9 height 9
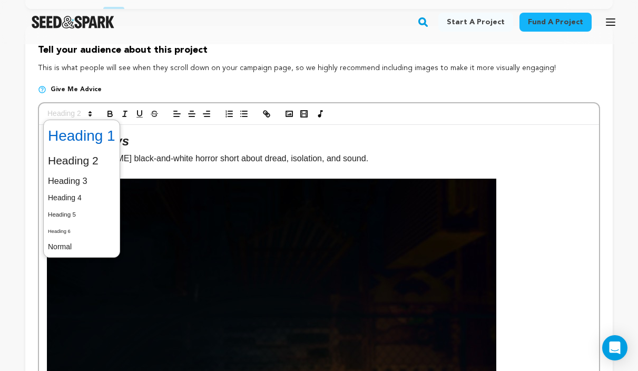
click at [86, 146] on span at bounding box center [81, 135] width 67 height 27
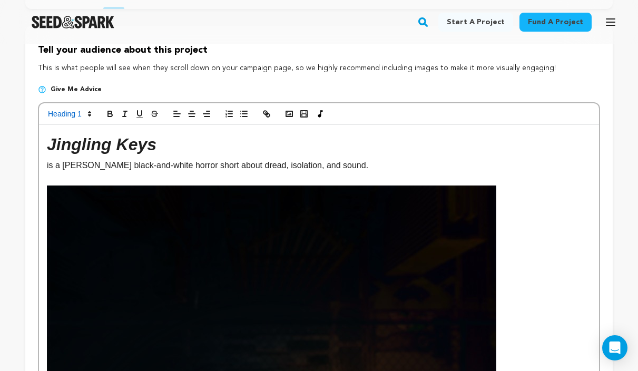
click at [242, 158] on h1 "Jingling Keys" at bounding box center [319, 144] width 544 height 27
click at [135, 182] on p at bounding box center [319, 179] width 544 height 14
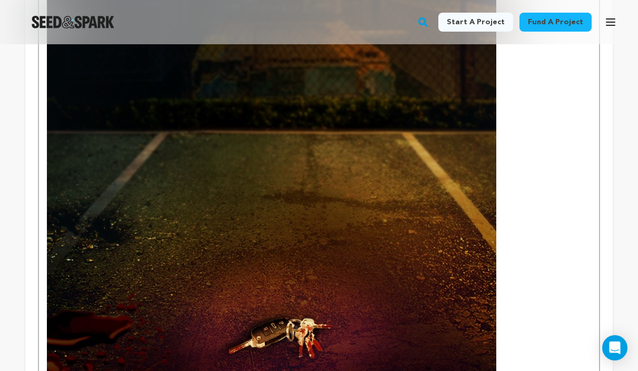
scroll to position [951, 0]
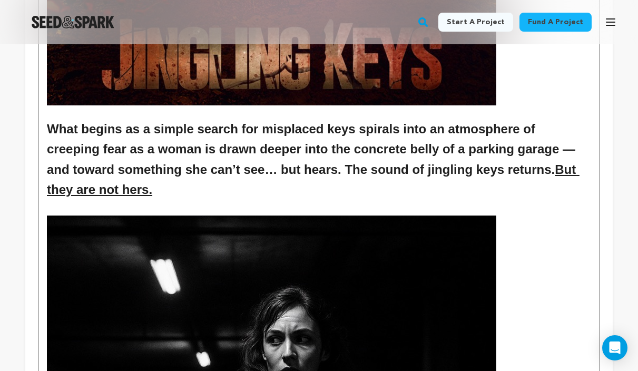
drag, startPoint x: 148, startPoint y: 194, endPoint x: 46, endPoint y: 125, distance: 123.3
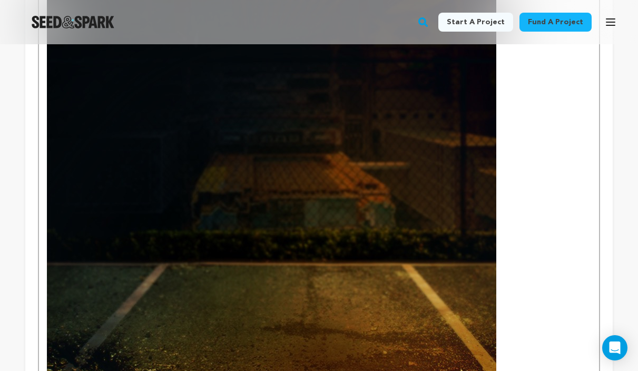
scroll to position [0, 0]
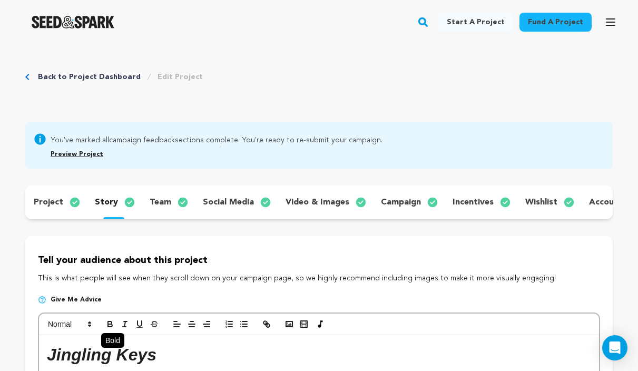
click at [106, 329] on icon "button" at bounding box center [109, 323] width 9 height 9
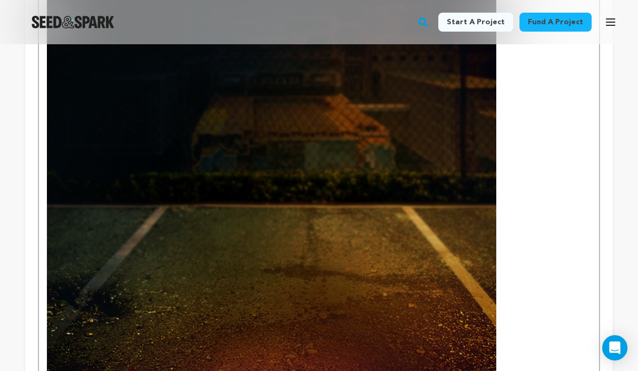
scroll to position [869, 0]
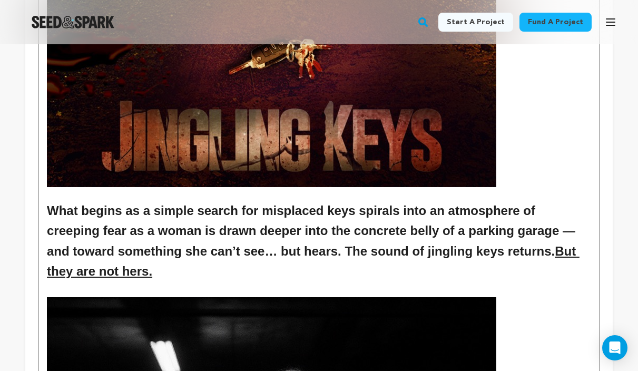
drag, startPoint x: 594, startPoint y: 253, endPoint x: 42, endPoint y: 215, distance: 553.2
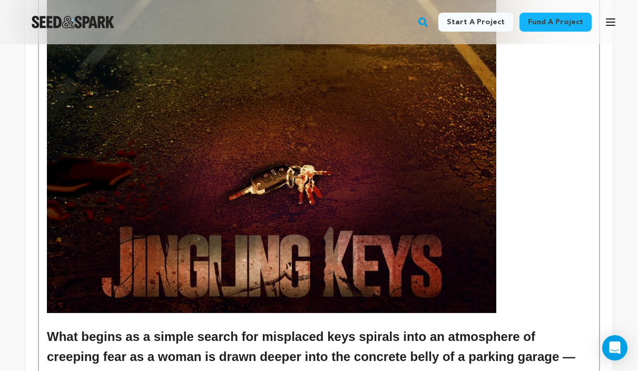
scroll to position [233, 0]
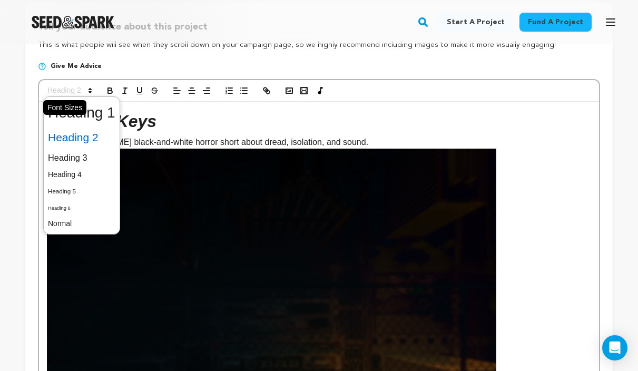
click at [90, 95] on icon at bounding box center [89, 90] width 9 height 9
click at [62, 229] on span at bounding box center [81, 223] width 67 height 16
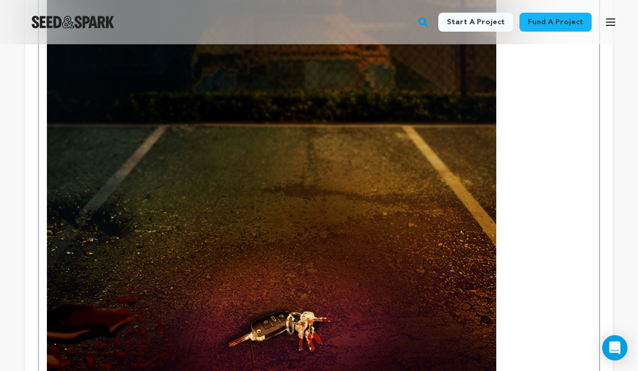
scroll to position [821, 0]
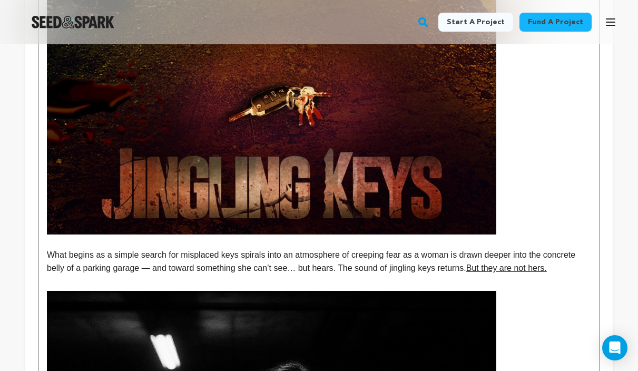
click at [63, 248] on p at bounding box center [319, 241] width 544 height 14
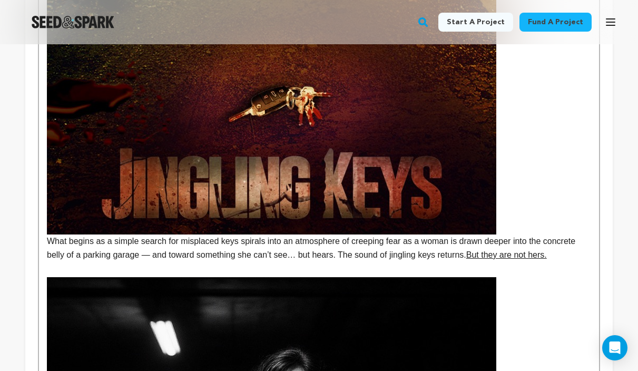
click at [60, 277] on h3 at bounding box center [319, 269] width 544 height 16
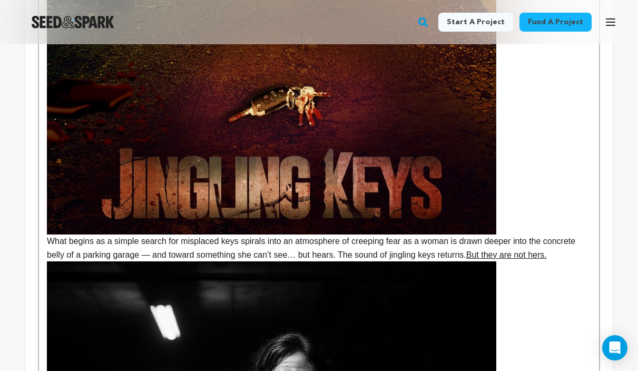
click at [485, 259] on u "But they are not hers." at bounding box center [506, 254] width 81 height 9
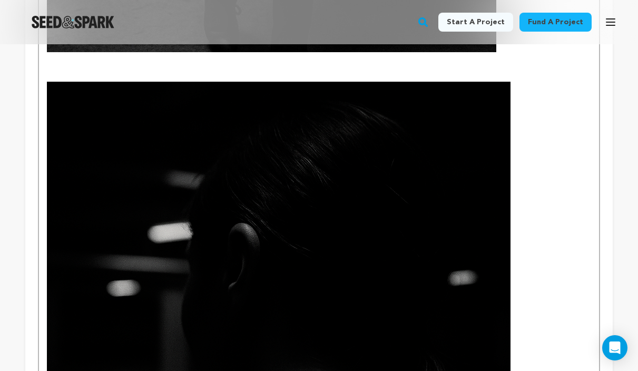
scroll to position [1610, 0]
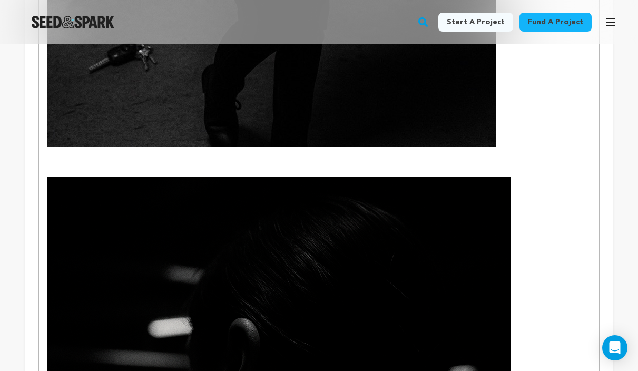
click at [98, 176] on p at bounding box center [319, 170] width 544 height 14
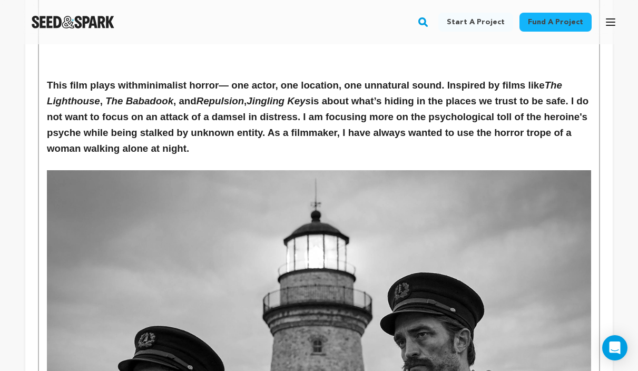
scroll to position [2894, 0]
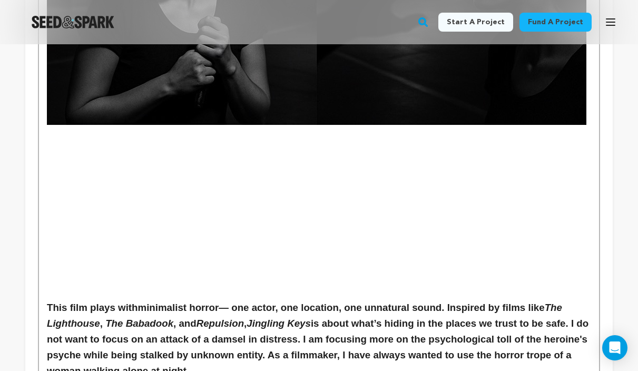
click at [305, 152] on p at bounding box center [319, 145] width 544 height 14
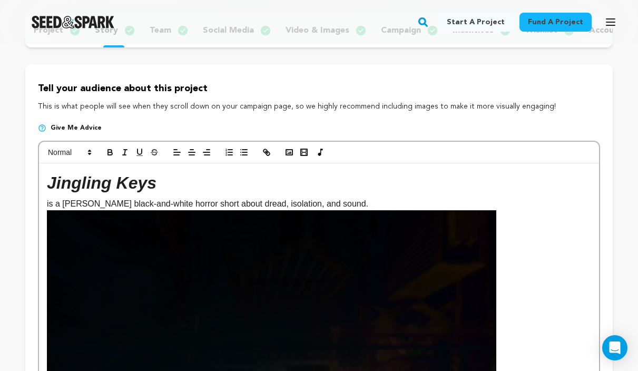
scroll to position [76, 0]
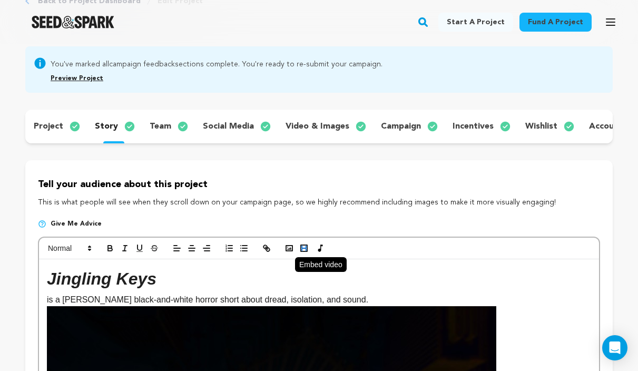
click at [306, 253] on icon "button" at bounding box center [303, 247] width 9 height 9
click at [304, 253] on icon "button" at bounding box center [303, 247] width 9 height 9
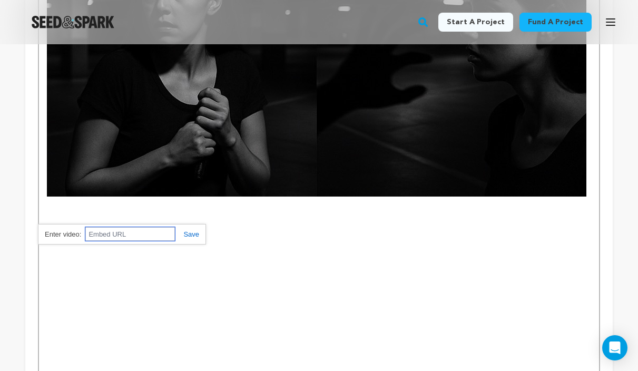
scroll to position [2920, 0]
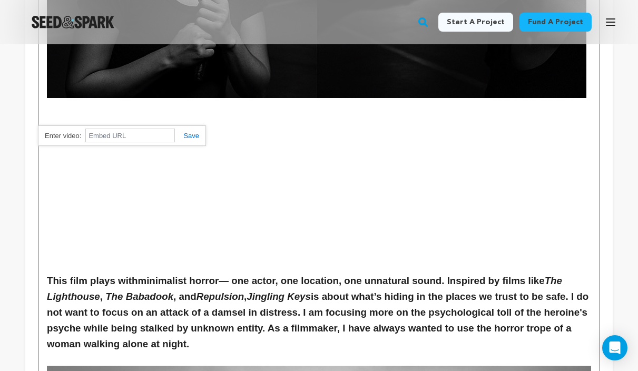
click at [231, 165] on p at bounding box center [319, 159] width 544 height 14
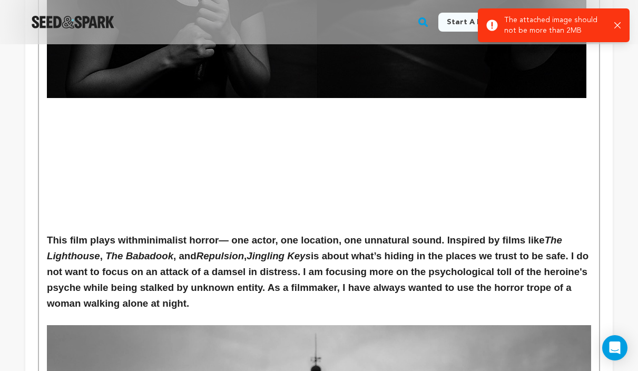
click at [81, 199] on p at bounding box center [319, 199] width 544 height 14
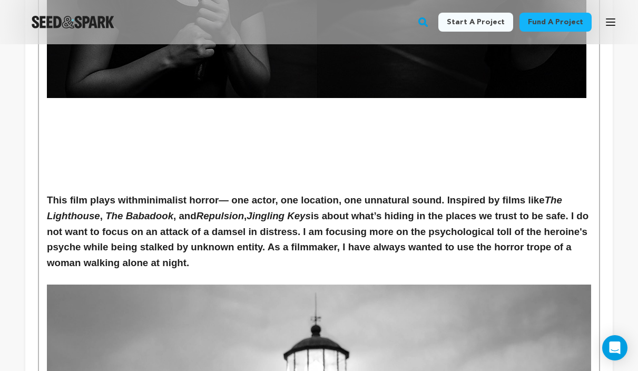
click at [61, 189] on p at bounding box center [319, 186] width 544 height 14
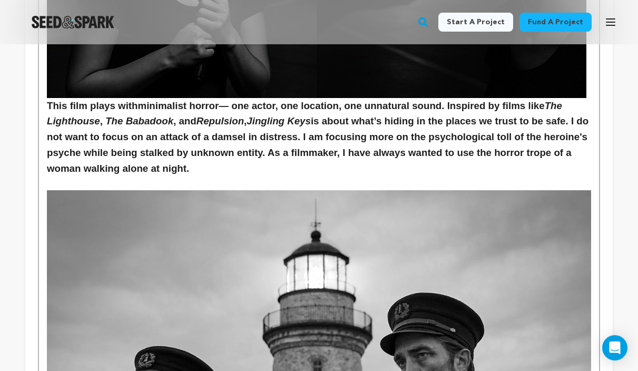
drag, startPoint x: 242, startPoint y: 175, endPoint x: 138, endPoint y: 155, distance: 105.1
click at [138, 155] on h3 "This film plays with minimalist horror — one actor, one location, one unnatural…" at bounding box center [319, 137] width 544 height 79
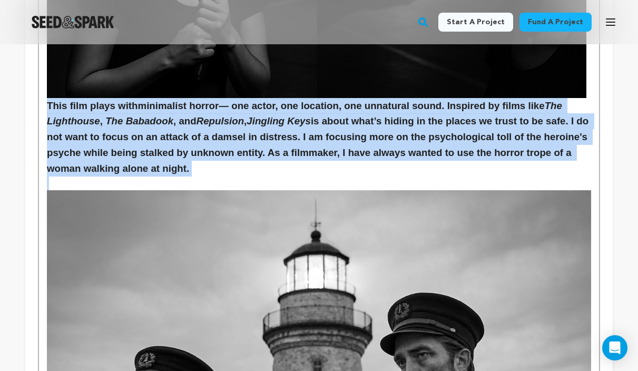
drag, startPoint x: 47, startPoint y: 110, endPoint x: 322, endPoint y: 185, distance: 285.0
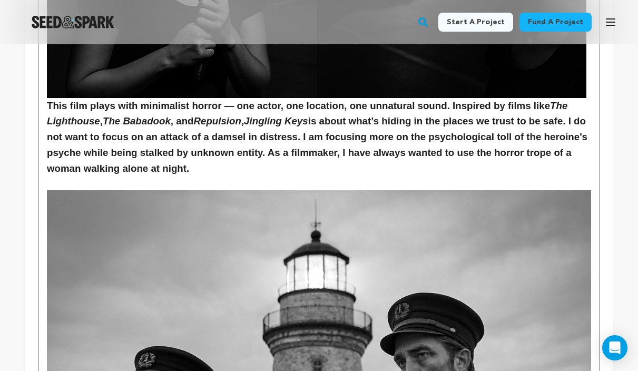
click at [551, 154] on h3 "This film plays with minimalist horror — one actor, one location, one unnatural…" at bounding box center [319, 137] width 544 height 79
click at [570, 125] on h3 "This film plays with minimalist horror — one actor, one location, one unnatural…" at bounding box center [319, 137] width 544 height 79
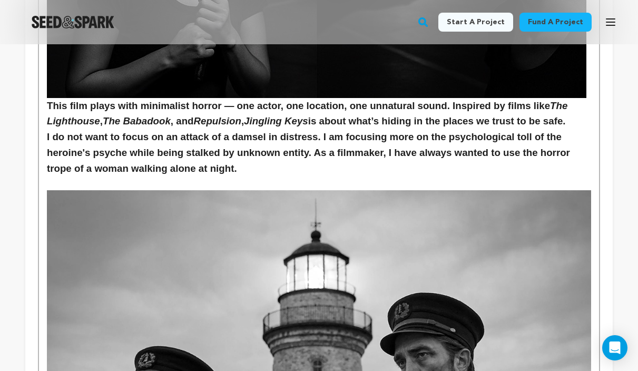
drag, startPoint x: 575, startPoint y: 130, endPoint x: 42, endPoint y: 112, distance: 532.7
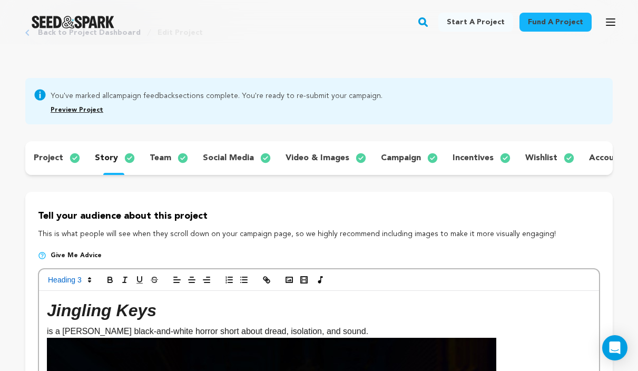
scroll to position [204, 0]
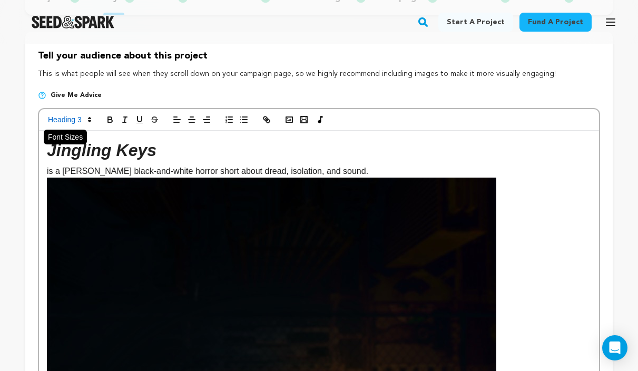
click at [91, 124] on icon at bounding box center [89, 119] width 9 height 9
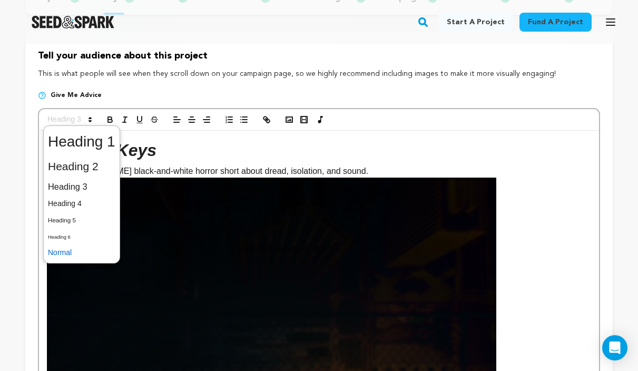
click at [68, 259] on span at bounding box center [81, 252] width 67 height 16
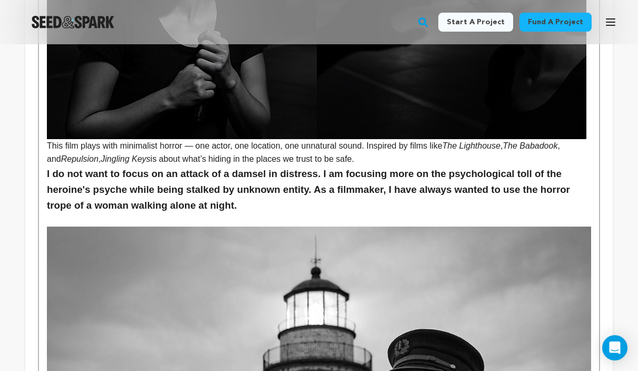
scroll to position [2897, 0]
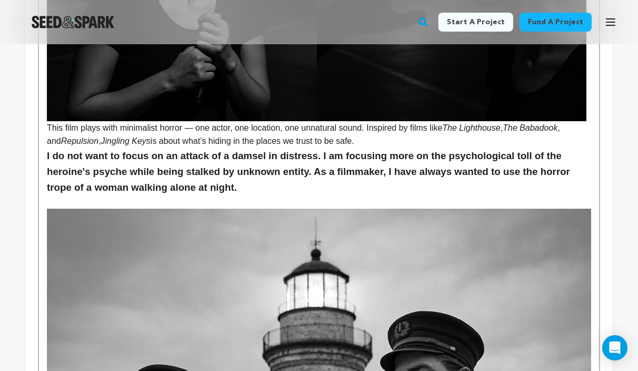
click at [451, 187] on h3 "I do not want to focus on an attack of a damsel in distress. I am focusing more…" at bounding box center [319, 171] width 544 height 47
click at [371, 148] on p "This film plays with minimalist horror — one actor, one location, one unnatural…" at bounding box center [319, 134] width 544 height 27
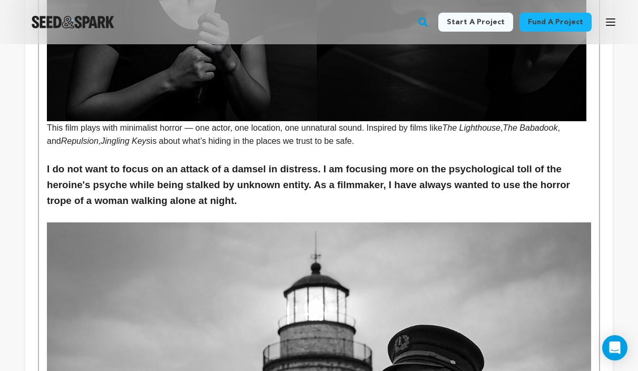
drag, startPoint x: 244, startPoint y: 205, endPoint x: 47, endPoint y: 176, distance: 199.1
click at [47, 176] on h3 "I do not want to focus on an attack of a damsel in distress. I am focusing more…" at bounding box center [319, 184] width 544 height 47
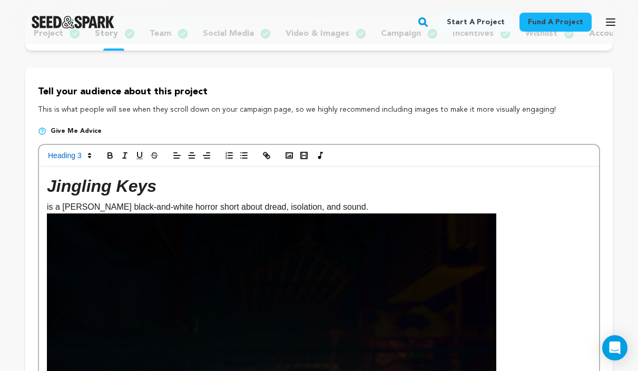
scroll to position [0, 0]
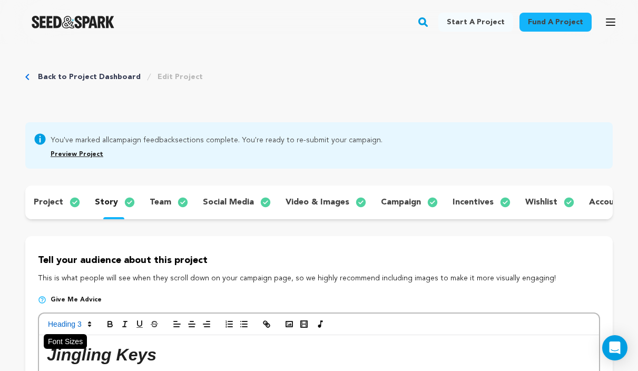
click at [88, 329] on icon at bounding box center [89, 323] width 9 height 9
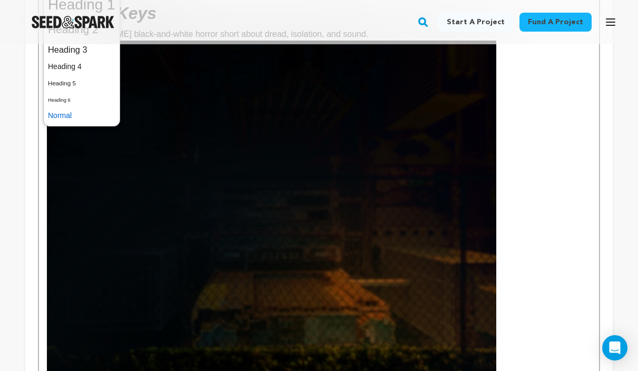
click at [65, 121] on span at bounding box center [81, 115] width 67 height 16
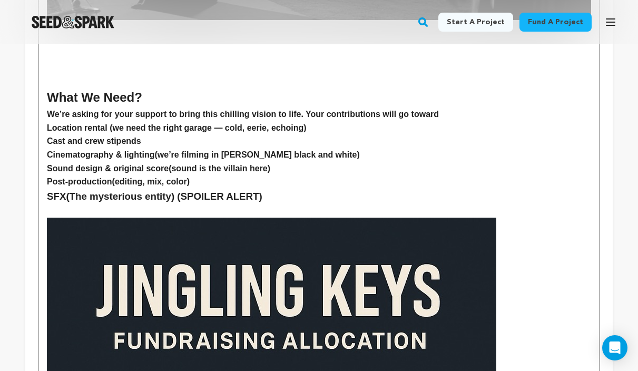
scroll to position [4142, 0]
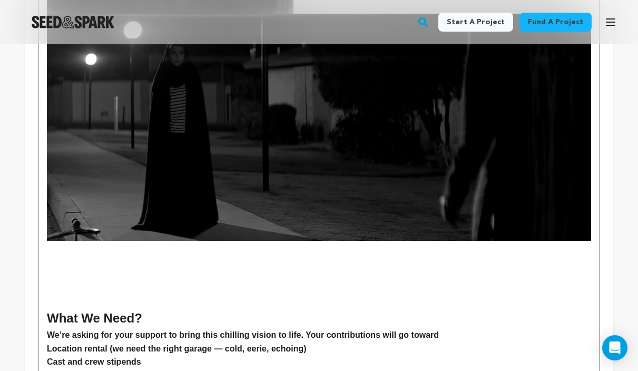
click at [70, 305] on h4 at bounding box center [319, 301] width 544 height 14
drag, startPoint x: 167, startPoint y: 318, endPoint x: 36, endPoint y: 313, distance: 130.7
click at [103, 320] on strong "What We Need?" at bounding box center [94, 318] width 95 height 14
click at [86, 321] on strong "What We Need?" at bounding box center [94, 318] width 95 height 14
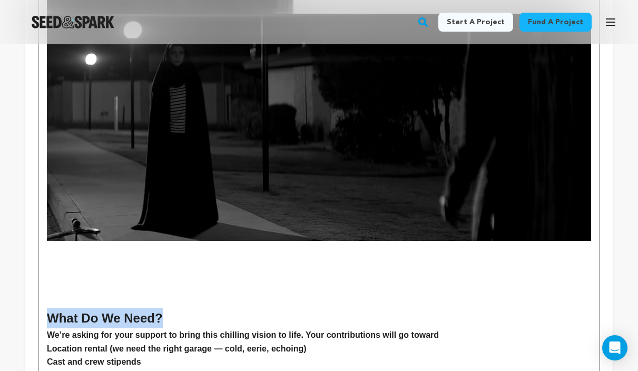
drag, startPoint x: 166, startPoint y: 318, endPoint x: 61, endPoint y: 311, distance: 105.5
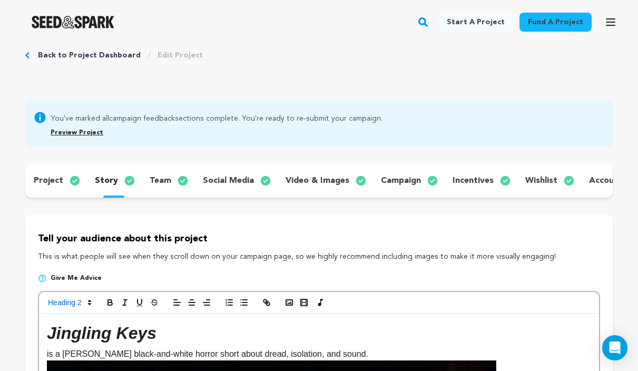
scroll to position [118, 0]
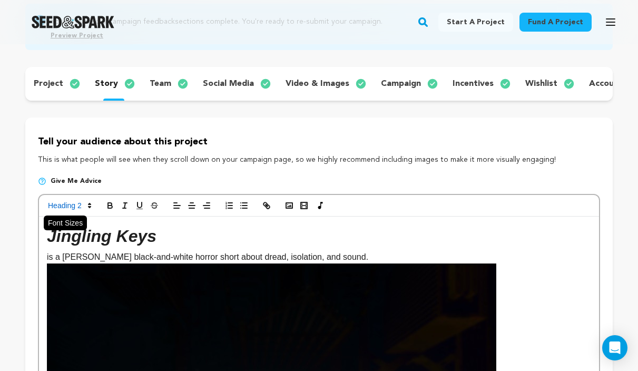
click at [90, 210] on icon at bounding box center [89, 205] width 9 height 9
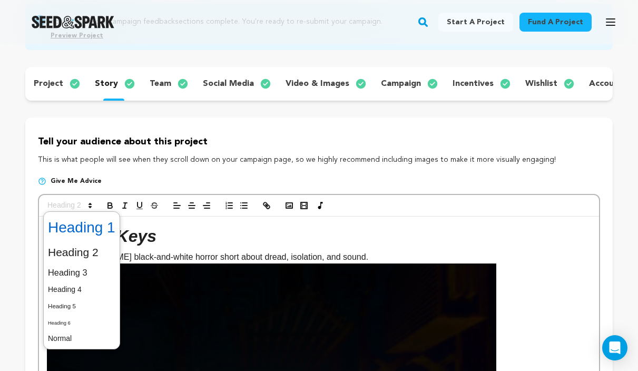
click at [88, 233] on span at bounding box center [81, 227] width 67 height 27
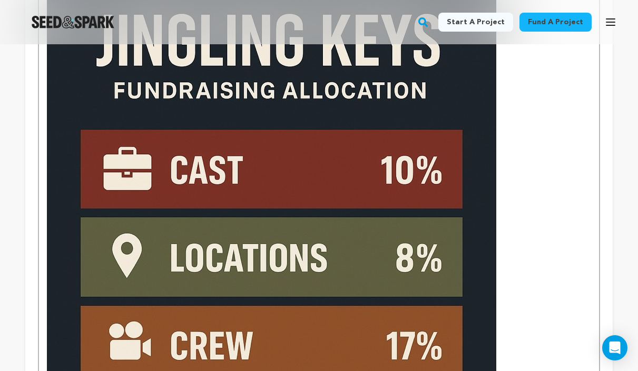
scroll to position [4258, 0]
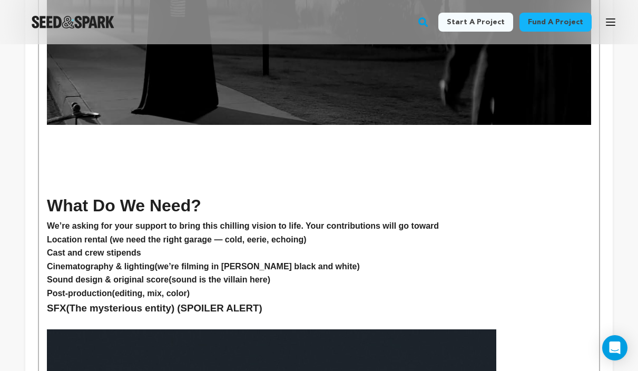
click at [92, 179] on p at bounding box center [319, 172] width 544 height 14
click at [81, 184] on h4 at bounding box center [319, 186] width 544 height 14
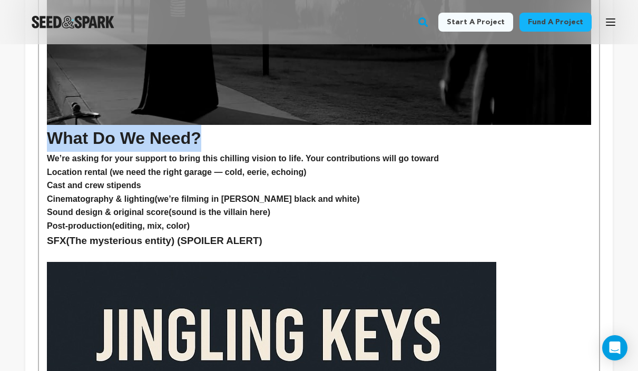
drag, startPoint x: 212, startPoint y: 146, endPoint x: 42, endPoint y: 137, distance: 170.3
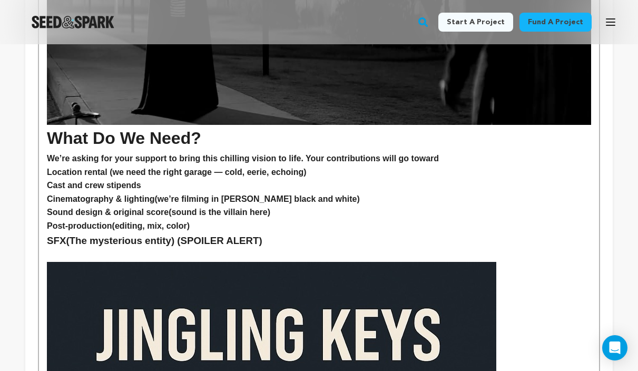
click at [331, 251] on p at bounding box center [319, 256] width 544 height 14
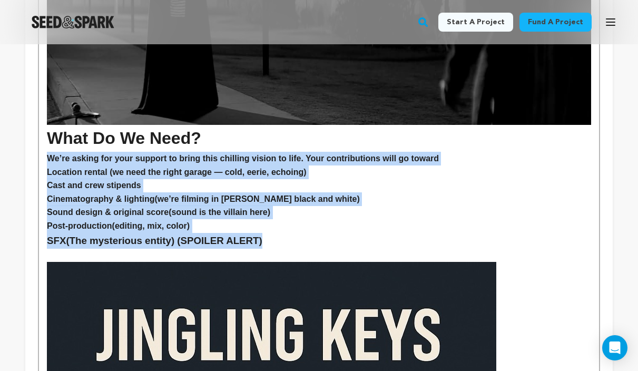
drag, startPoint x: 272, startPoint y: 243, endPoint x: 45, endPoint y: 160, distance: 241.9
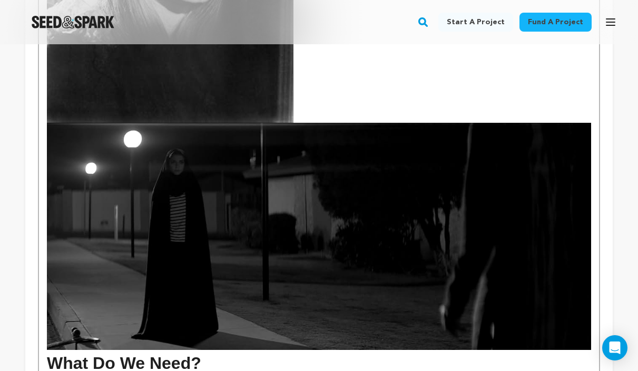
scroll to position [4250, 0]
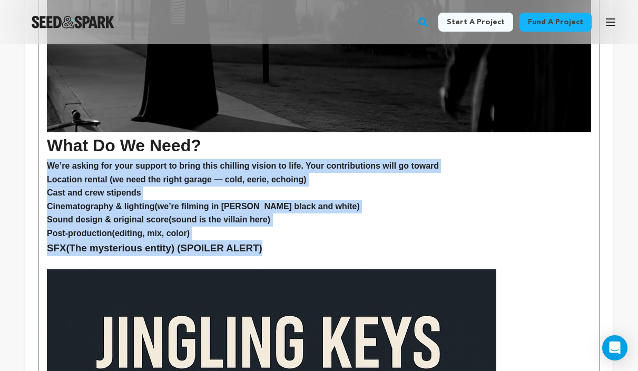
click at [326, 252] on h3 "S FX (The mysterious entity) (SPOILER ALERT)" at bounding box center [319, 248] width 544 height 16
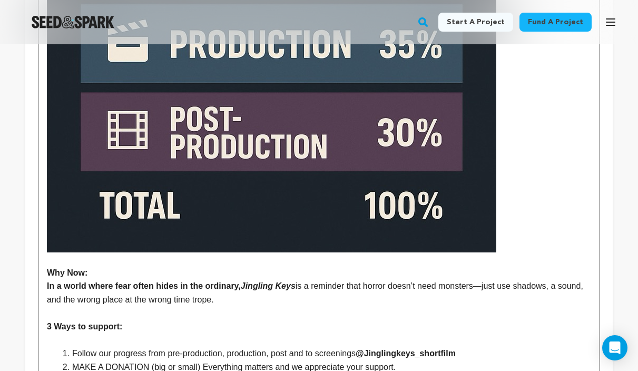
scroll to position [5023, 0]
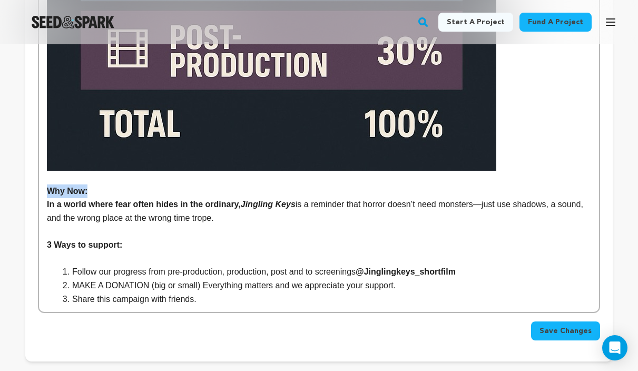
drag, startPoint x: 103, startPoint y: 194, endPoint x: 28, endPoint y: 189, distance: 75.5
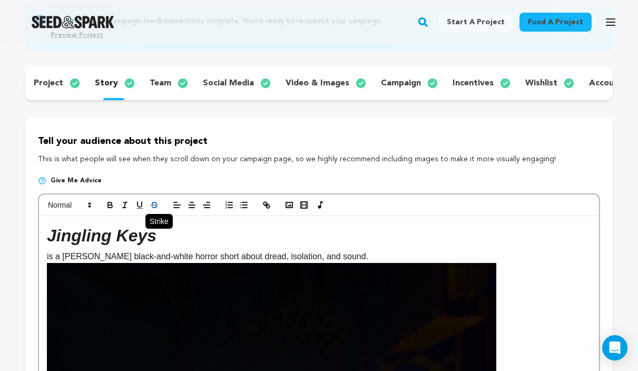
scroll to position [117, 0]
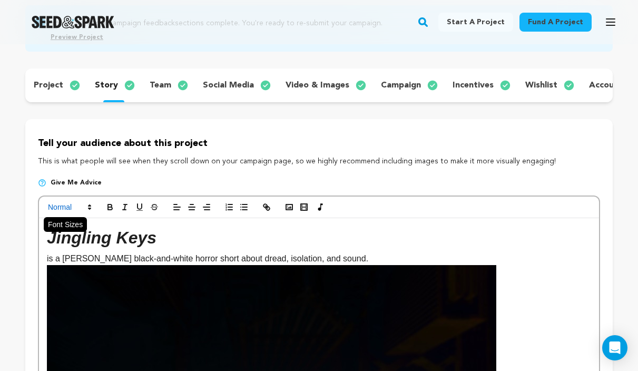
click at [88, 209] on span at bounding box center [69, 207] width 52 height 13
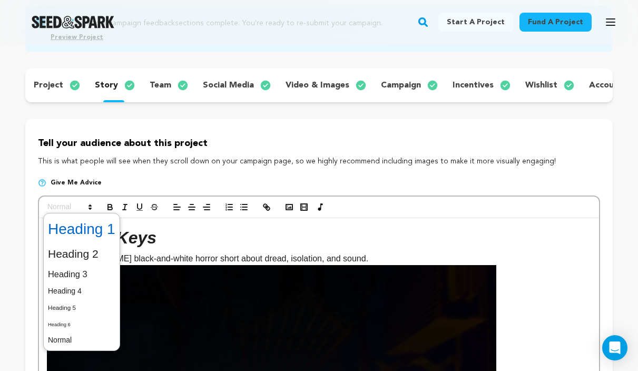
click at [91, 238] on span at bounding box center [81, 228] width 67 height 27
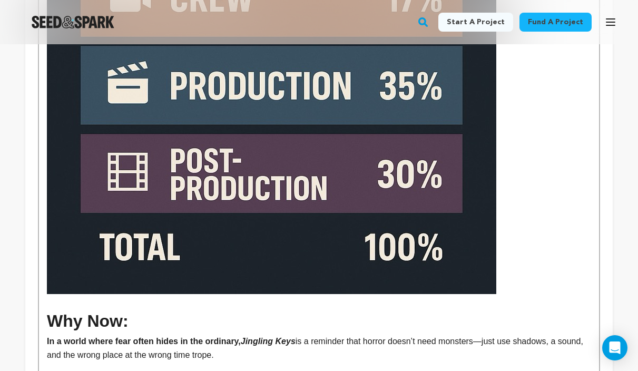
scroll to position [4998, 0]
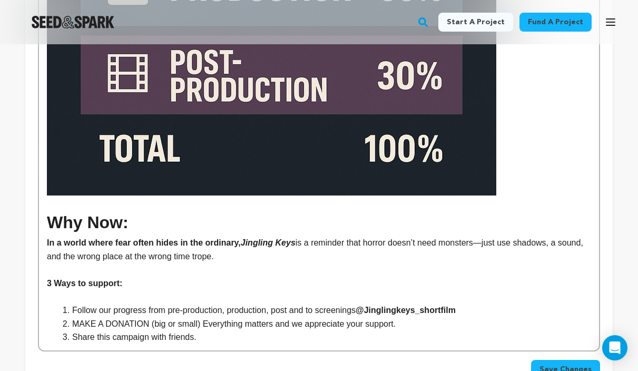
click at [176, 227] on h1 "Why Now:" at bounding box center [319, 222] width 544 height 27
click at [97, 206] on p at bounding box center [319, 202] width 544 height 14
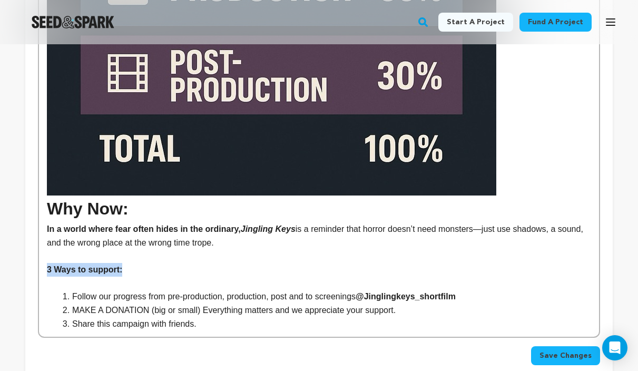
drag, startPoint x: 139, startPoint y: 271, endPoint x: 41, endPoint y: 266, distance: 98.6
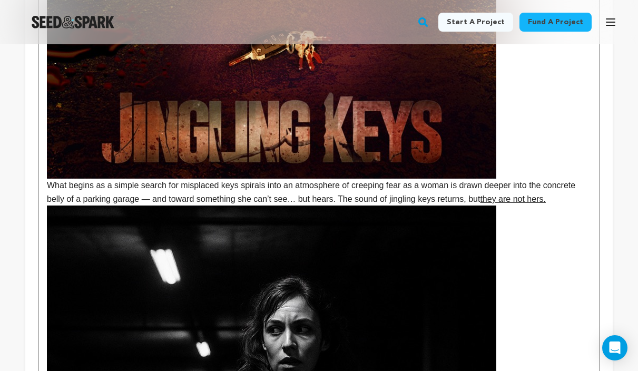
scroll to position [23, 0]
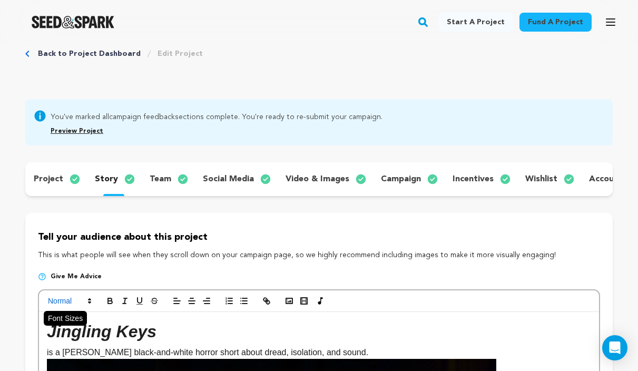
click at [94, 305] on span at bounding box center [69, 300] width 52 height 13
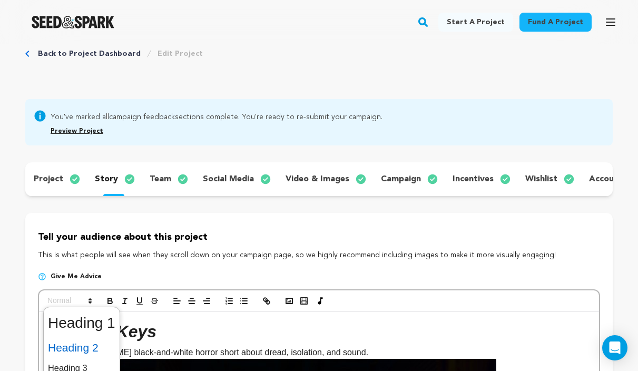
click at [80, 357] on span at bounding box center [81, 347] width 67 height 22
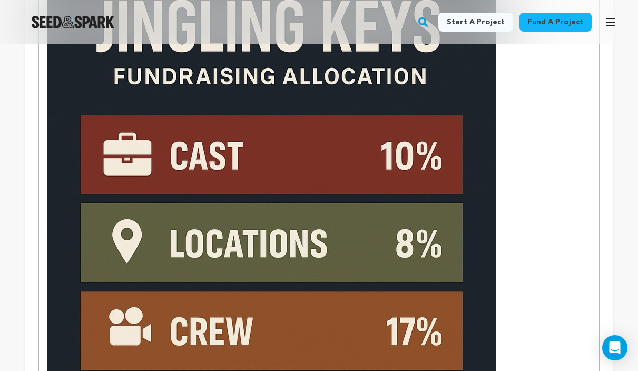
scroll to position [5074, 0]
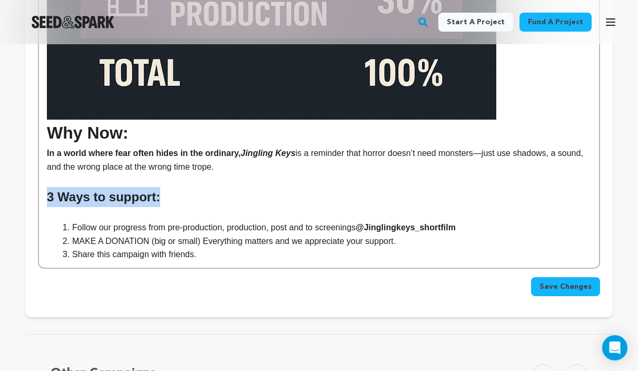
click at [194, 200] on h2 "3 Ways to support:" at bounding box center [319, 197] width 544 height 20
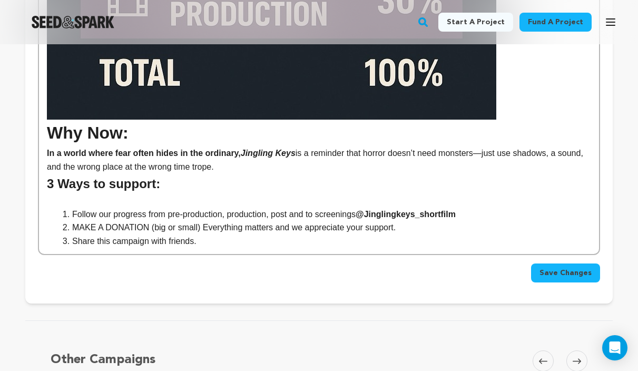
click at [70, 215] on li "Follow our progress from pre-production, production, post and to screenings @Ji…" at bounding box center [325, 214] width 531 height 14
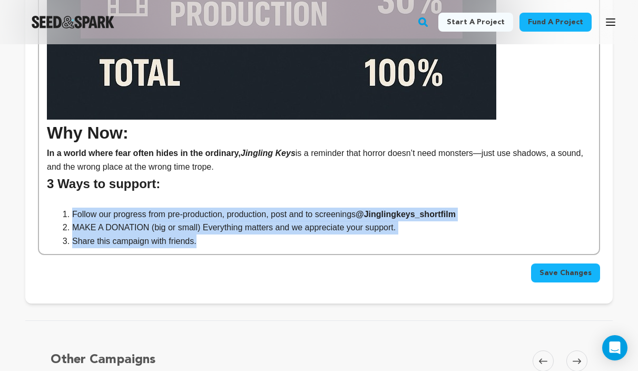
drag, startPoint x: 61, startPoint y: 212, endPoint x: 117, endPoint y: 255, distance: 71.3
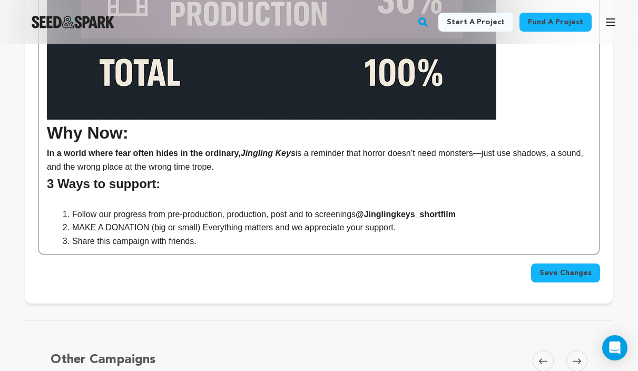
click at [57, 206] on p at bounding box center [319, 201] width 544 height 14
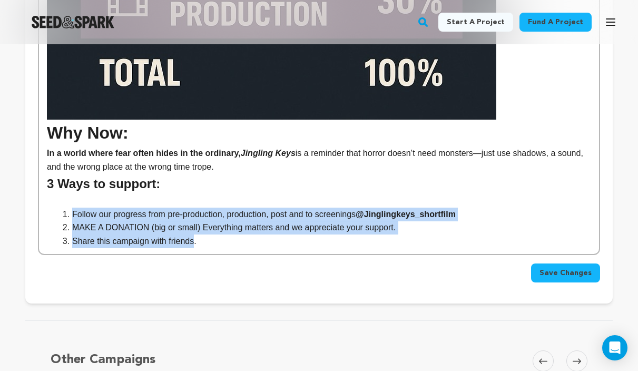
drag, startPoint x: 69, startPoint y: 211, endPoint x: 193, endPoint y: 236, distance: 126.4
click at [193, 237] on ol "Follow our progress from pre-production, production, post and to screenings @Ji…" at bounding box center [319, 227] width 544 height 41
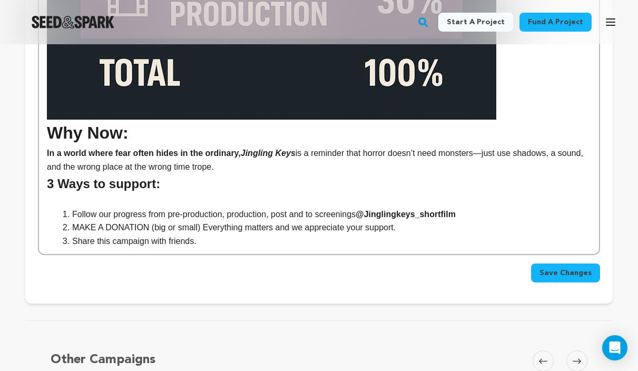
drag, startPoint x: 62, startPoint y: 211, endPoint x: 88, endPoint y: 206, distance: 26.8
click at [62, 211] on li "Follow our progress from pre-production, production, post and to screenings @Ji…" at bounding box center [325, 214] width 531 height 14
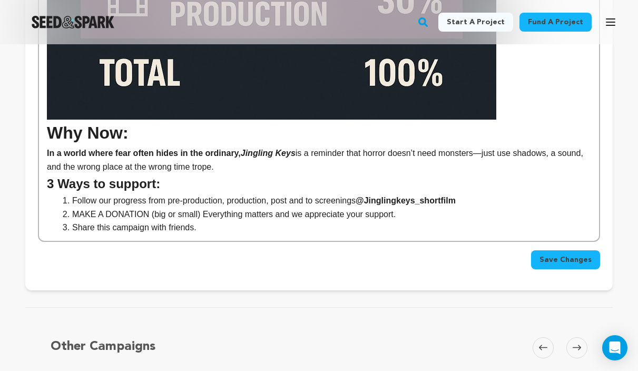
drag, startPoint x: 562, startPoint y: 256, endPoint x: 569, endPoint y: 256, distance: 6.3
click at [569, 256] on span "Save Changes" at bounding box center [565, 259] width 52 height 11
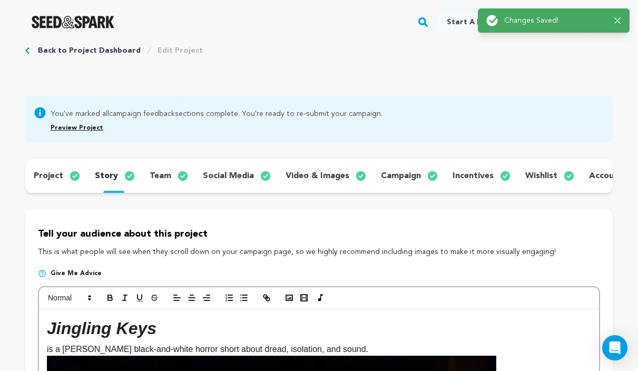
scroll to position [0, 0]
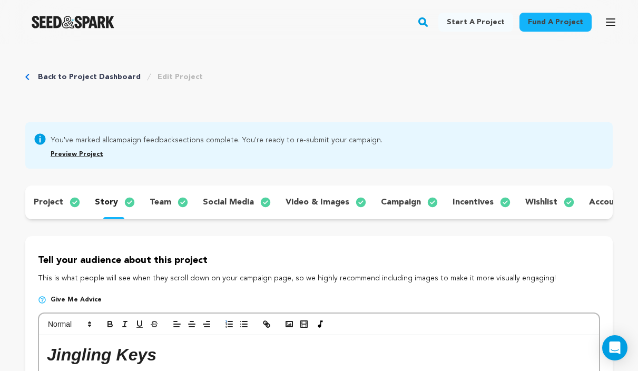
click at [73, 154] on link "Preview Project" at bounding box center [77, 154] width 53 height 6
click at [65, 155] on link "Preview Project" at bounding box center [77, 154] width 53 height 6
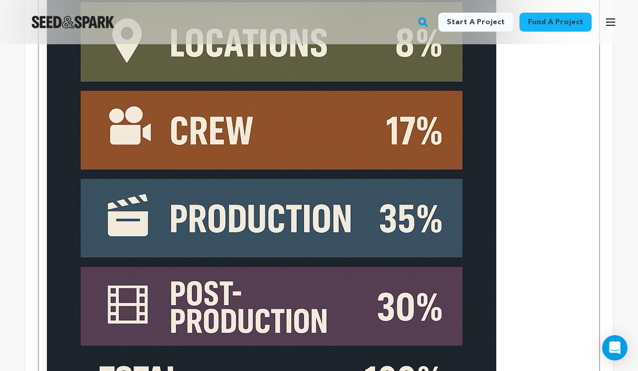
scroll to position [5124, 0]
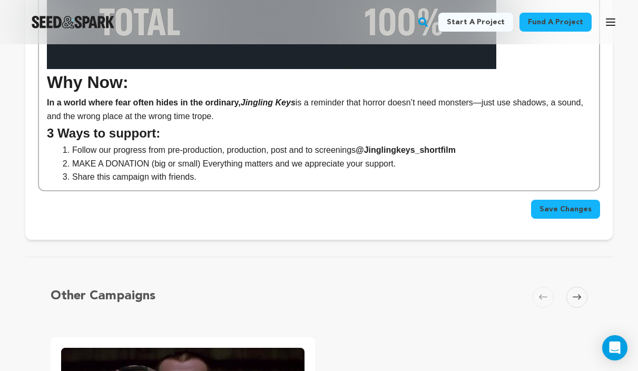
click at [565, 205] on span "Save Changes" at bounding box center [565, 209] width 52 height 11
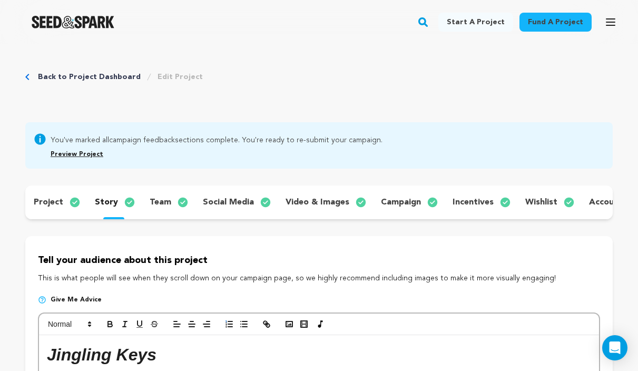
scroll to position [5102, 0]
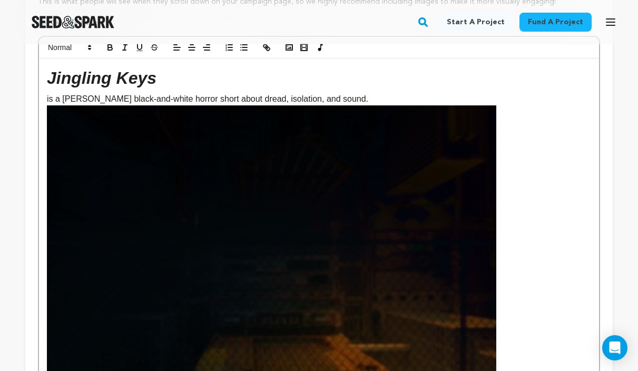
scroll to position [272, 0]
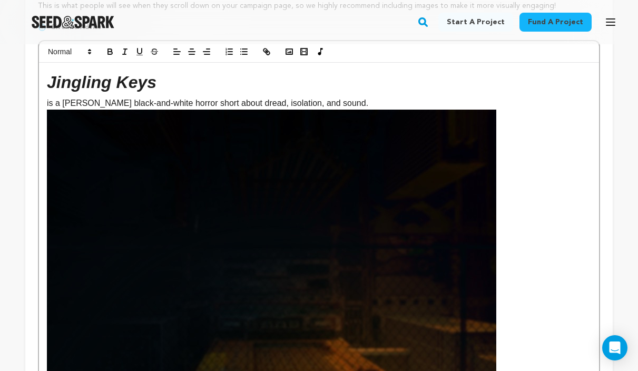
click at [194, 108] on p "is a [PERSON_NAME] black-and-white horror short about dread, isolation, and sou…" at bounding box center [319, 103] width 544 height 14
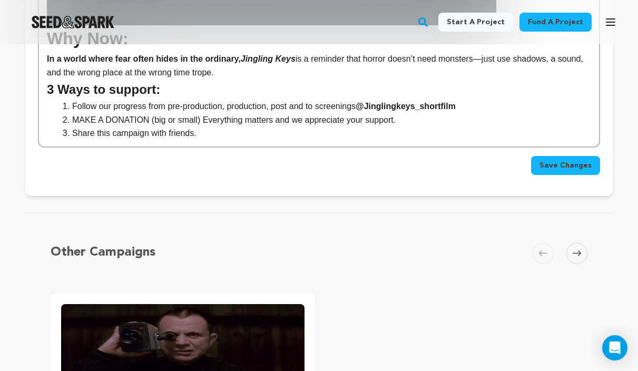
scroll to position [5142, 0]
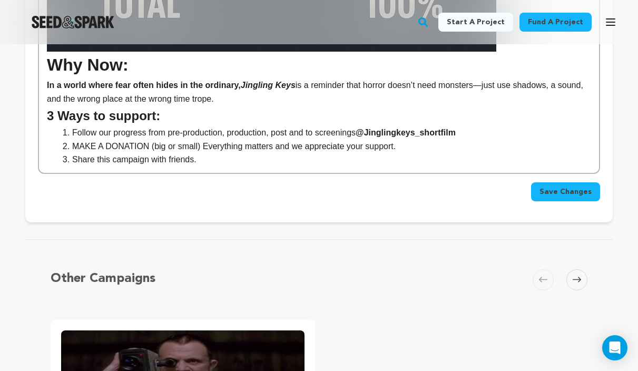
click at [576, 193] on span "Save Changes" at bounding box center [565, 191] width 52 height 11
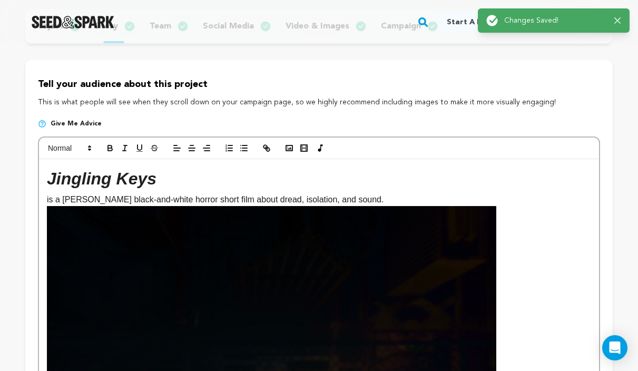
scroll to position [0, 0]
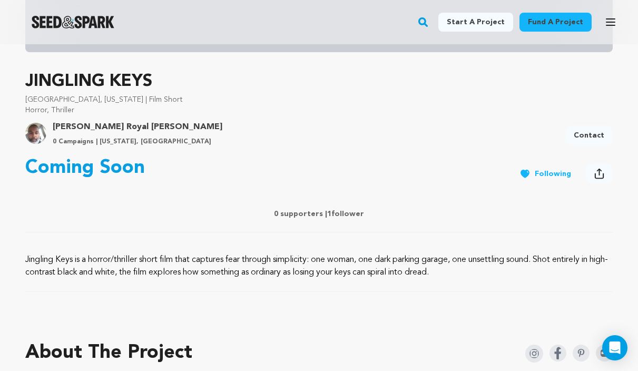
scroll to position [309, 0]
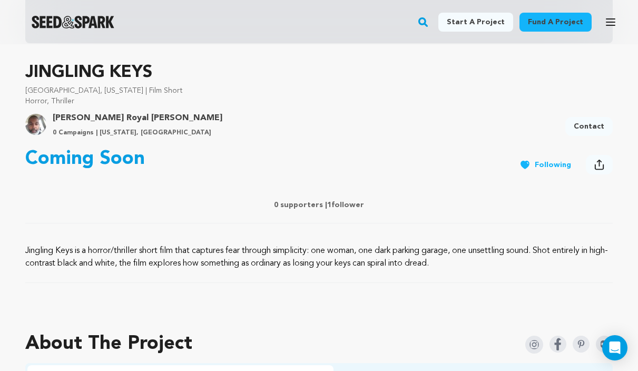
click at [598, 164] on icon at bounding box center [599, 164] width 10 height 11
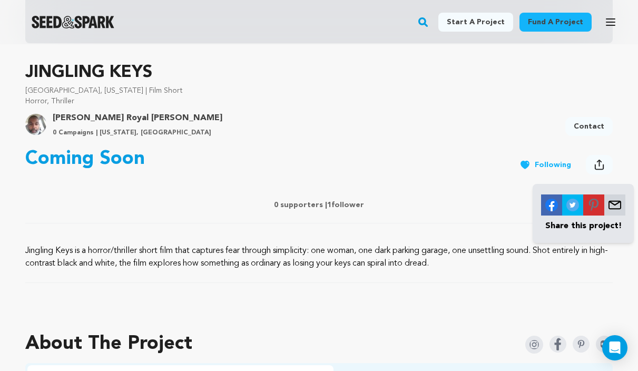
drag, startPoint x: 617, startPoint y: 76, endPoint x: 631, endPoint y: 52, distance: 27.6
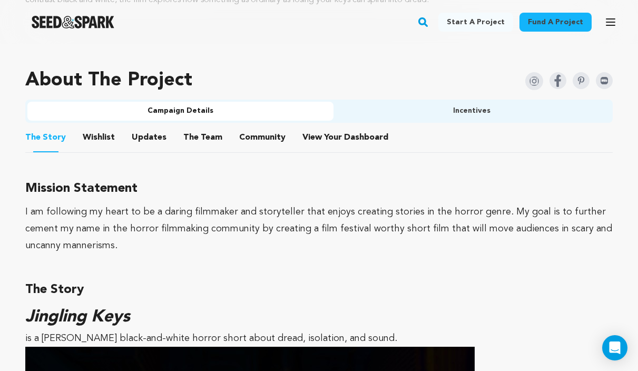
scroll to position [599, 0]
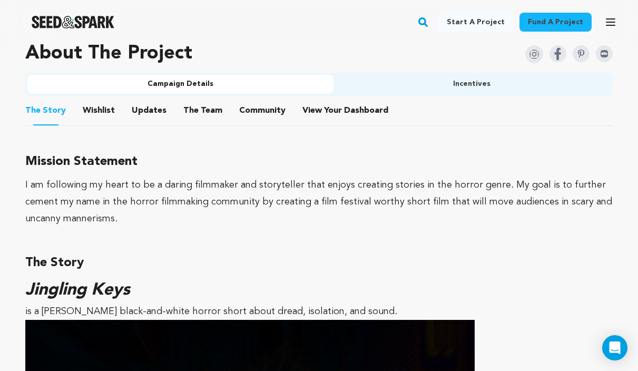
click at [98, 111] on button "Wishlist" at bounding box center [98, 112] width 25 height 25
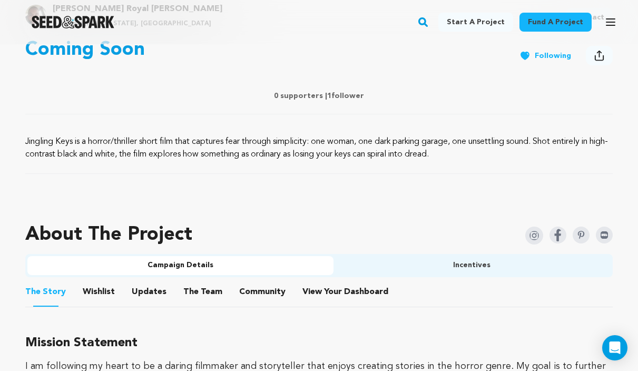
scroll to position [427, 0]
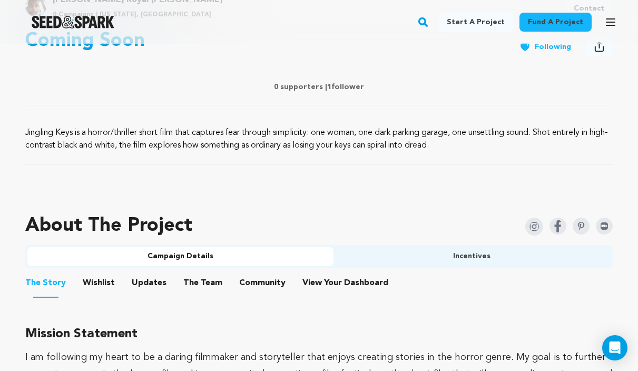
click at [479, 260] on button "Incentives" at bounding box center [472, 256] width 278 height 19
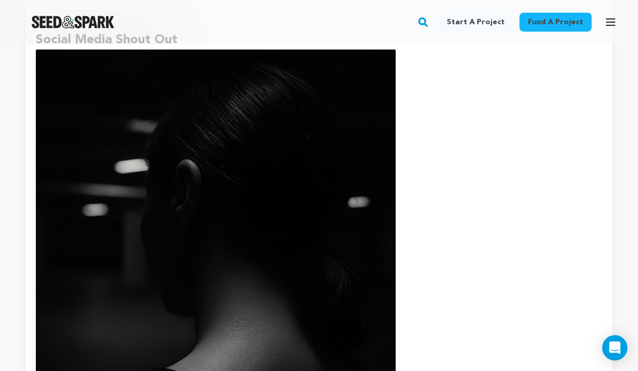
scroll to position [0, 0]
